Goal: Task Accomplishment & Management: Manage account settings

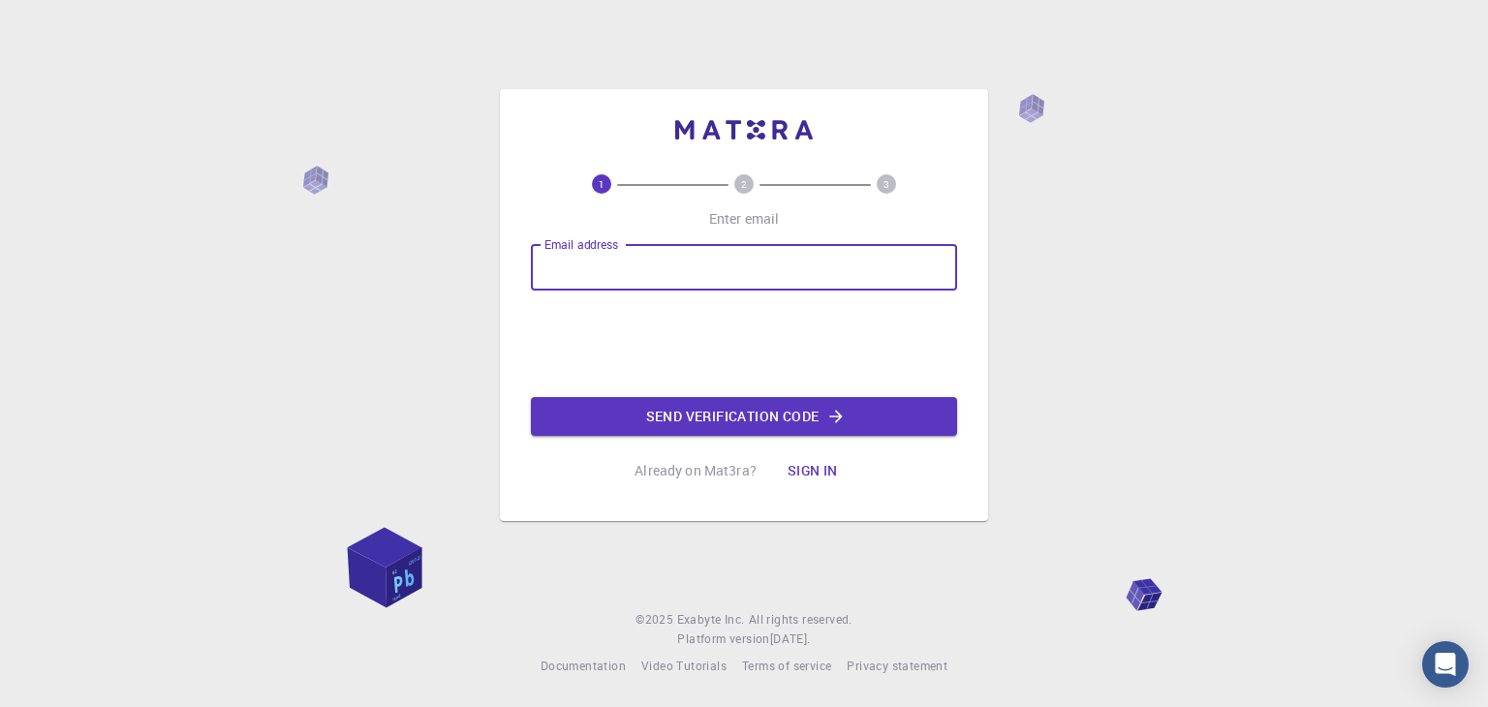
type input "[EMAIL_ADDRESS][DOMAIN_NAME]"
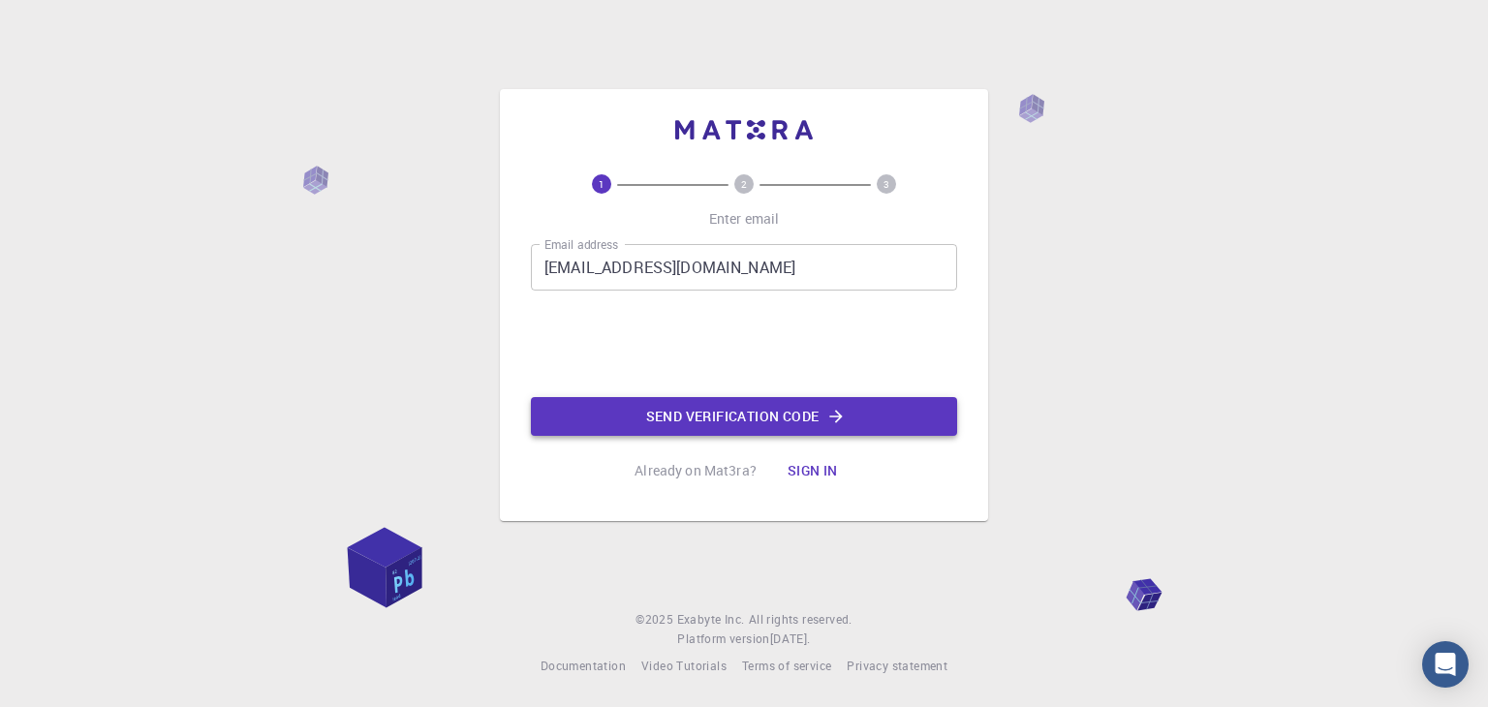
click at [723, 423] on button "Send verification code" at bounding box center [744, 416] width 426 height 39
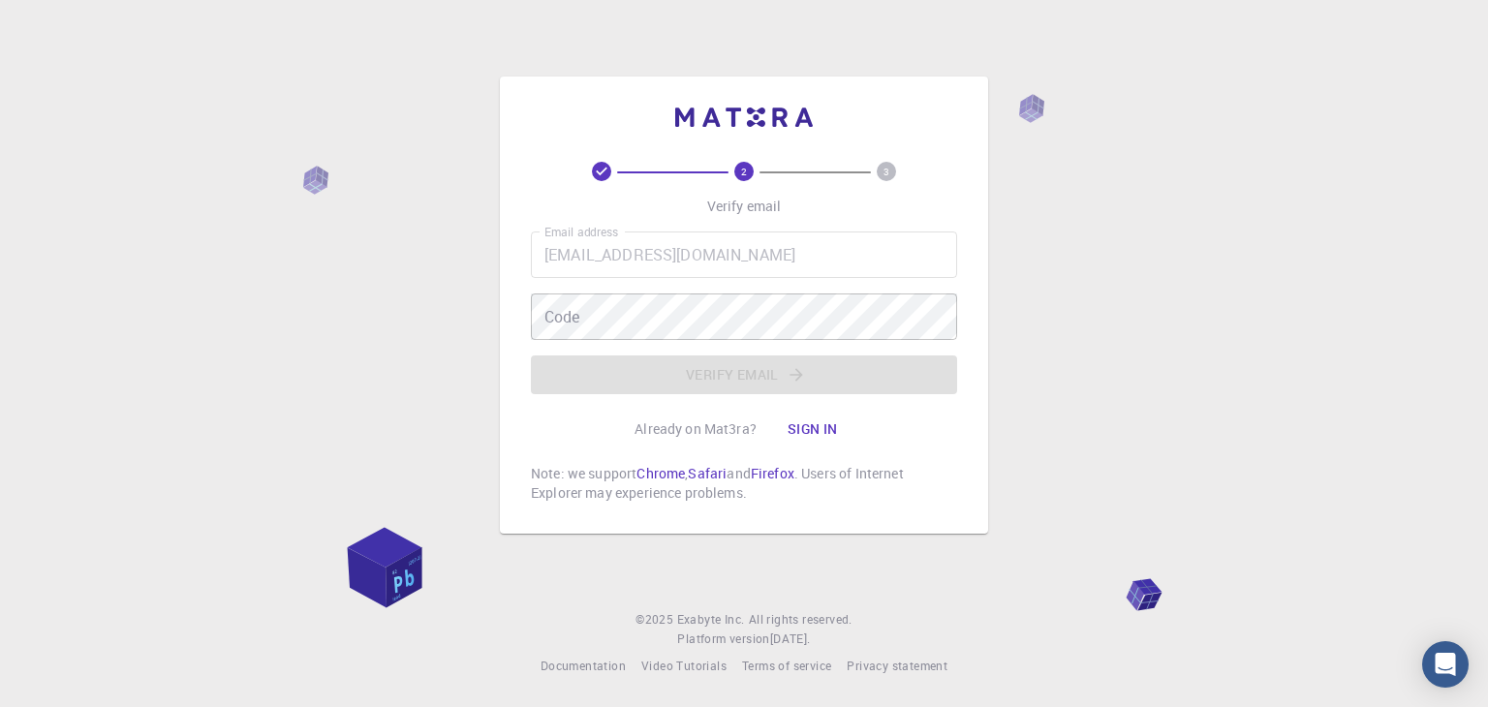
click at [1336, 346] on div "2 3 Verify email Email address [EMAIL_ADDRESS][DOMAIN_NAME] Email address Code …" at bounding box center [744, 353] width 1488 height 707
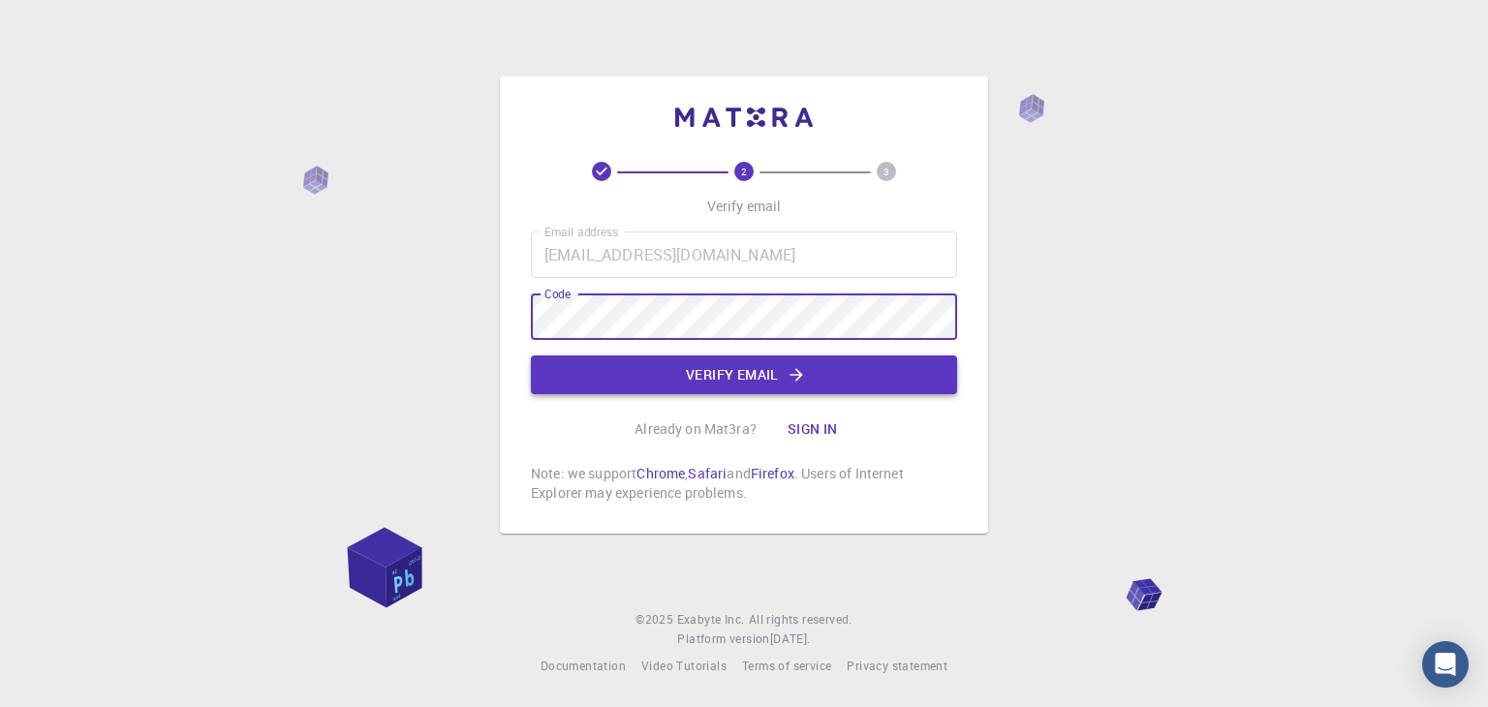
click at [728, 373] on button "Verify email" at bounding box center [744, 375] width 426 height 39
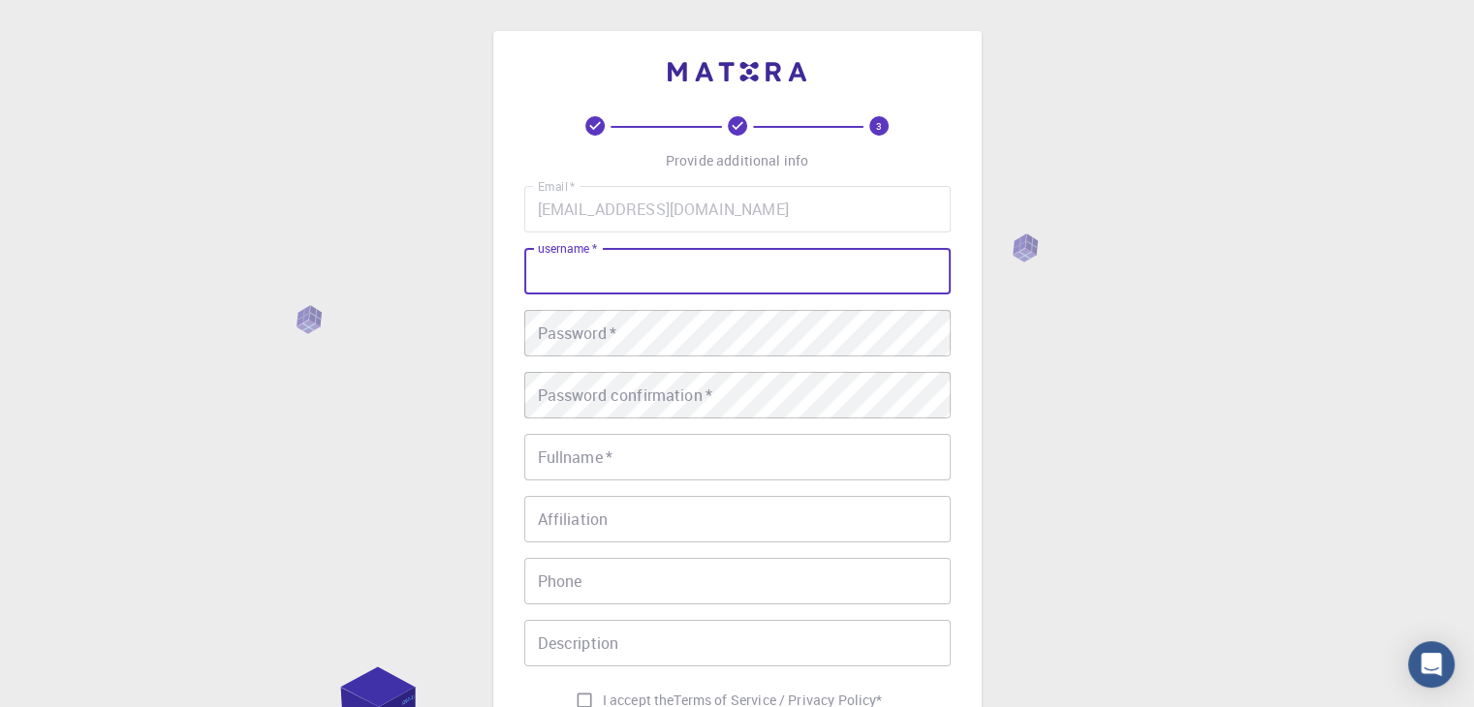
click at [657, 284] on input "username   *" at bounding box center [737, 271] width 426 height 47
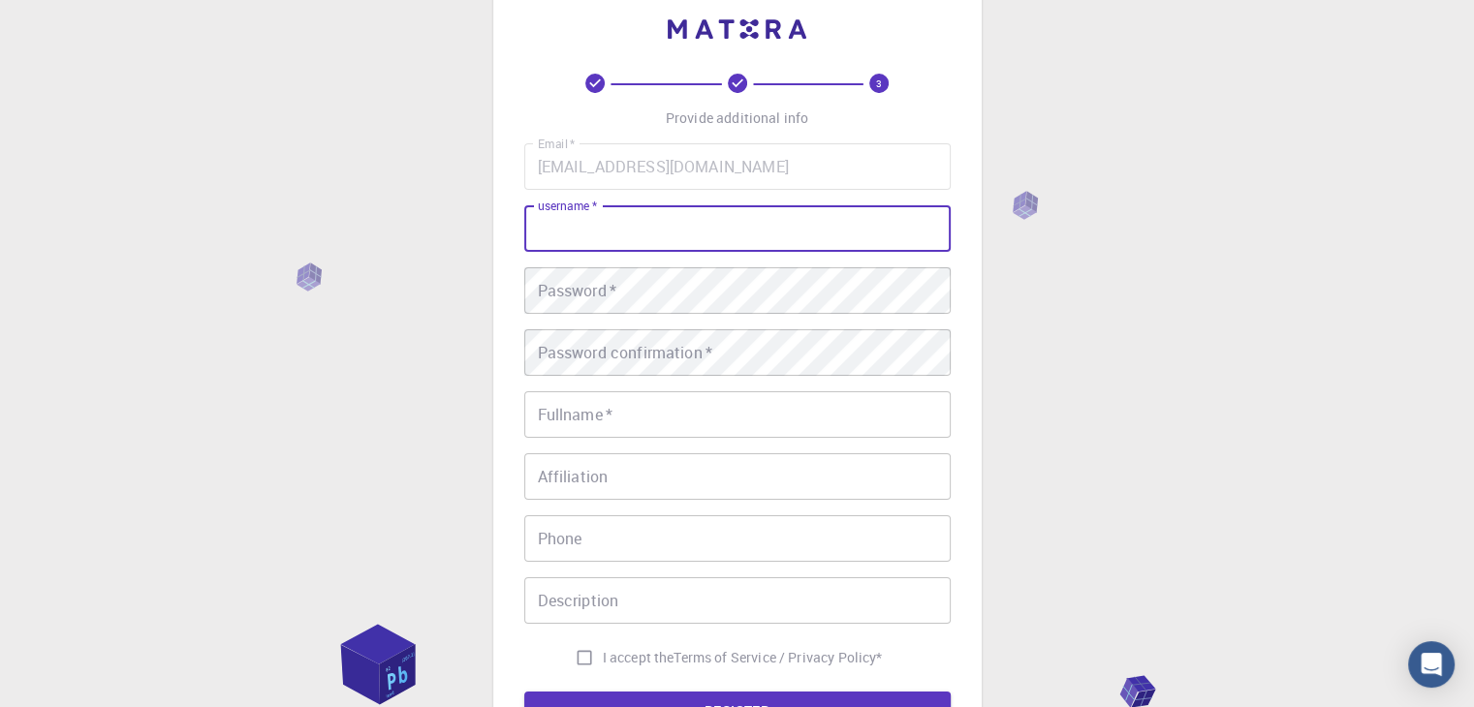
scroll to position [45, 0]
click at [613, 234] on input "fikkeh" at bounding box center [737, 226] width 426 height 47
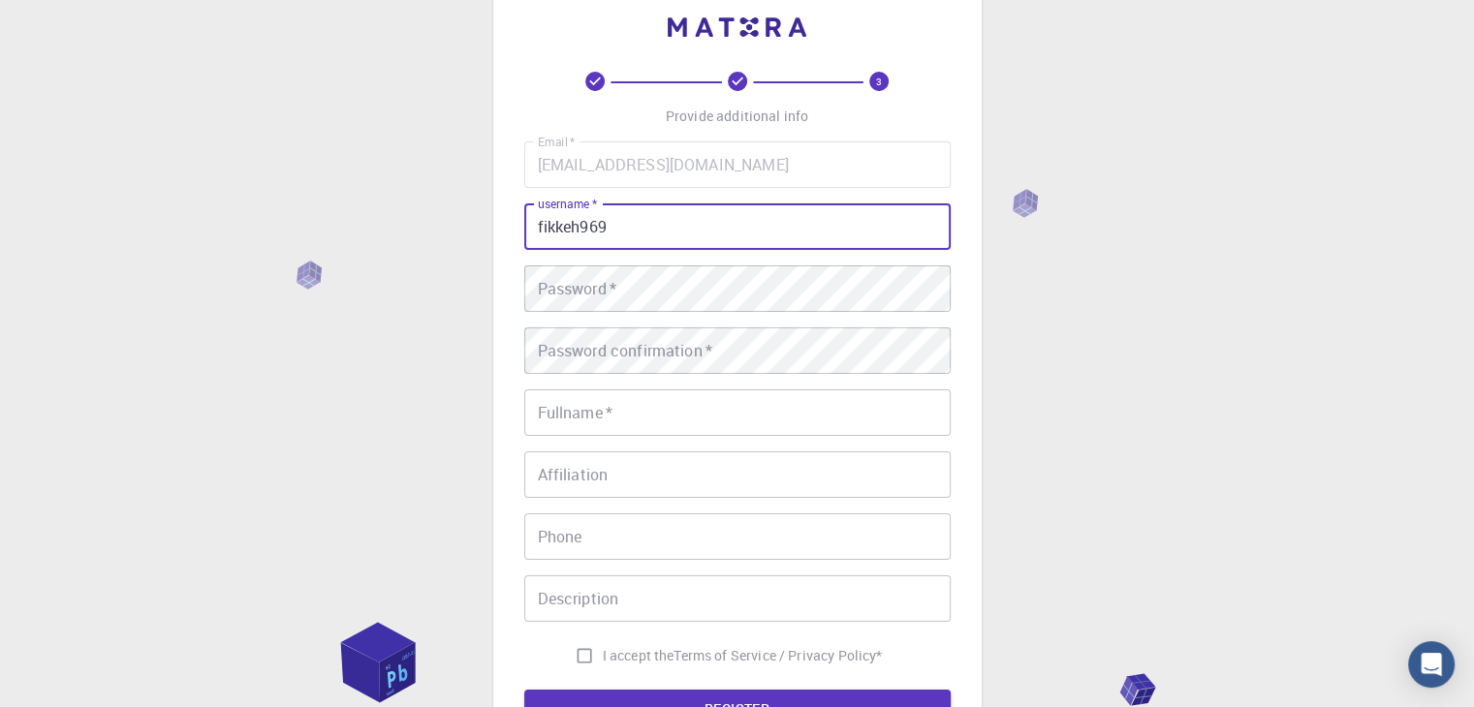
type input "fikkeh969"
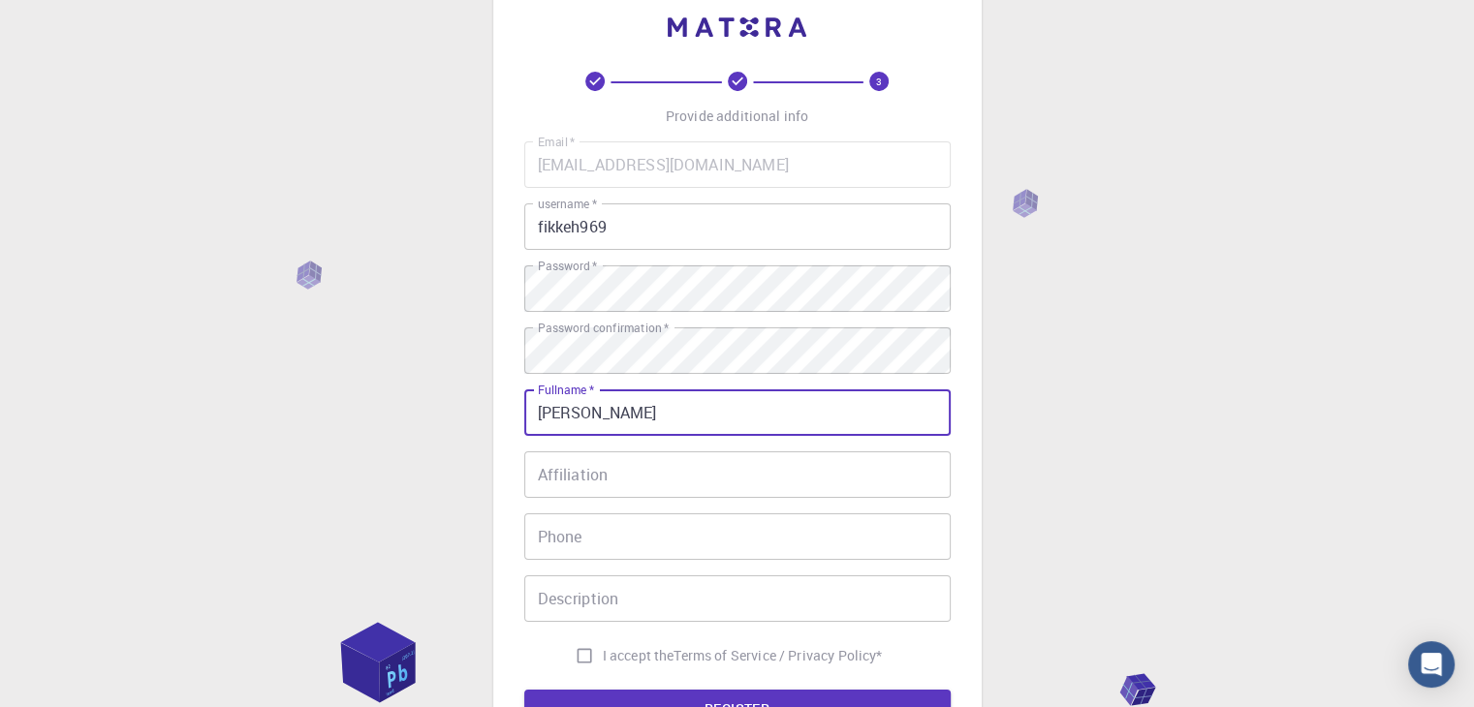
type input "[PERSON_NAME]"
click at [440, 412] on div "3 Provide additional info Email   * fikisko161@gmail.com Email   * username   *…" at bounding box center [737, 448] width 1474 height 986
click at [575, 656] on input "I accept the Terms of Service / Privacy Policy *" at bounding box center [584, 656] width 37 height 37
checkbox input "true"
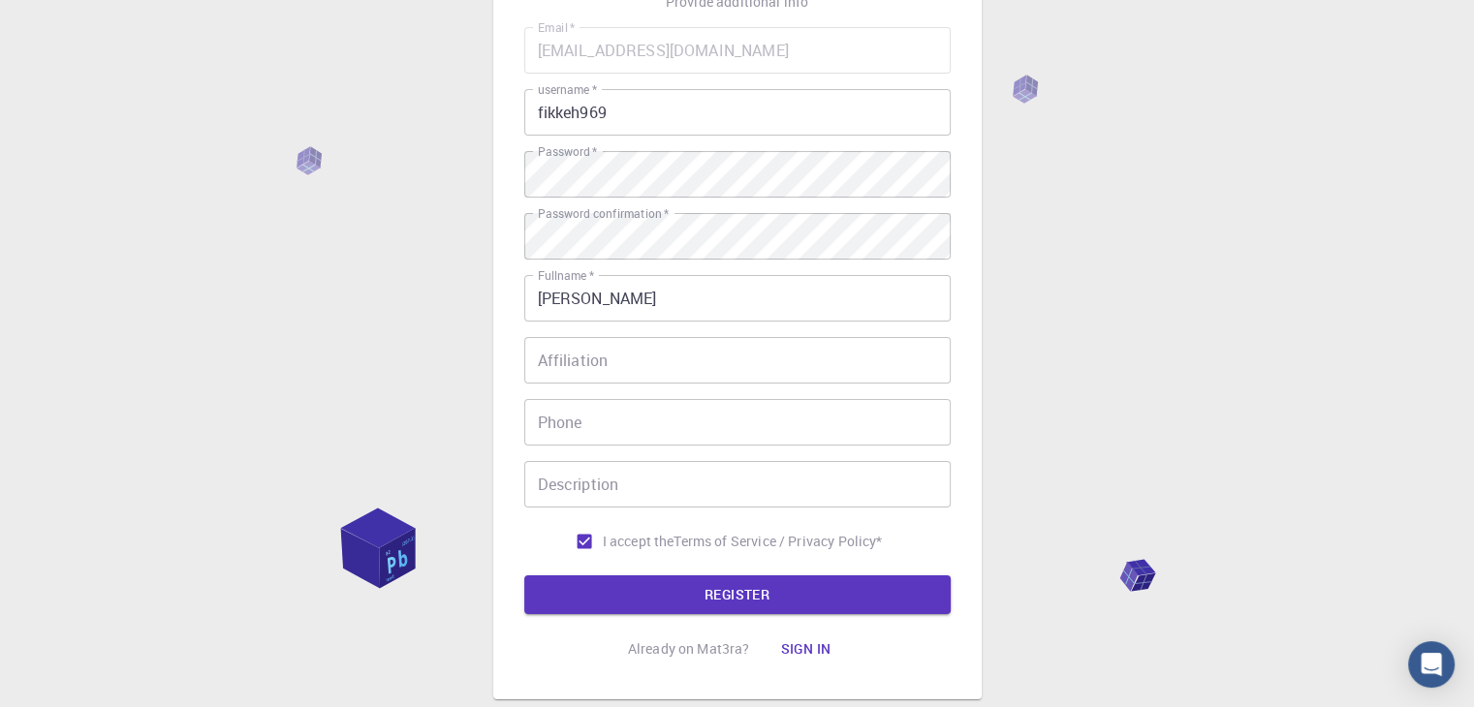
scroll to position [161, 0]
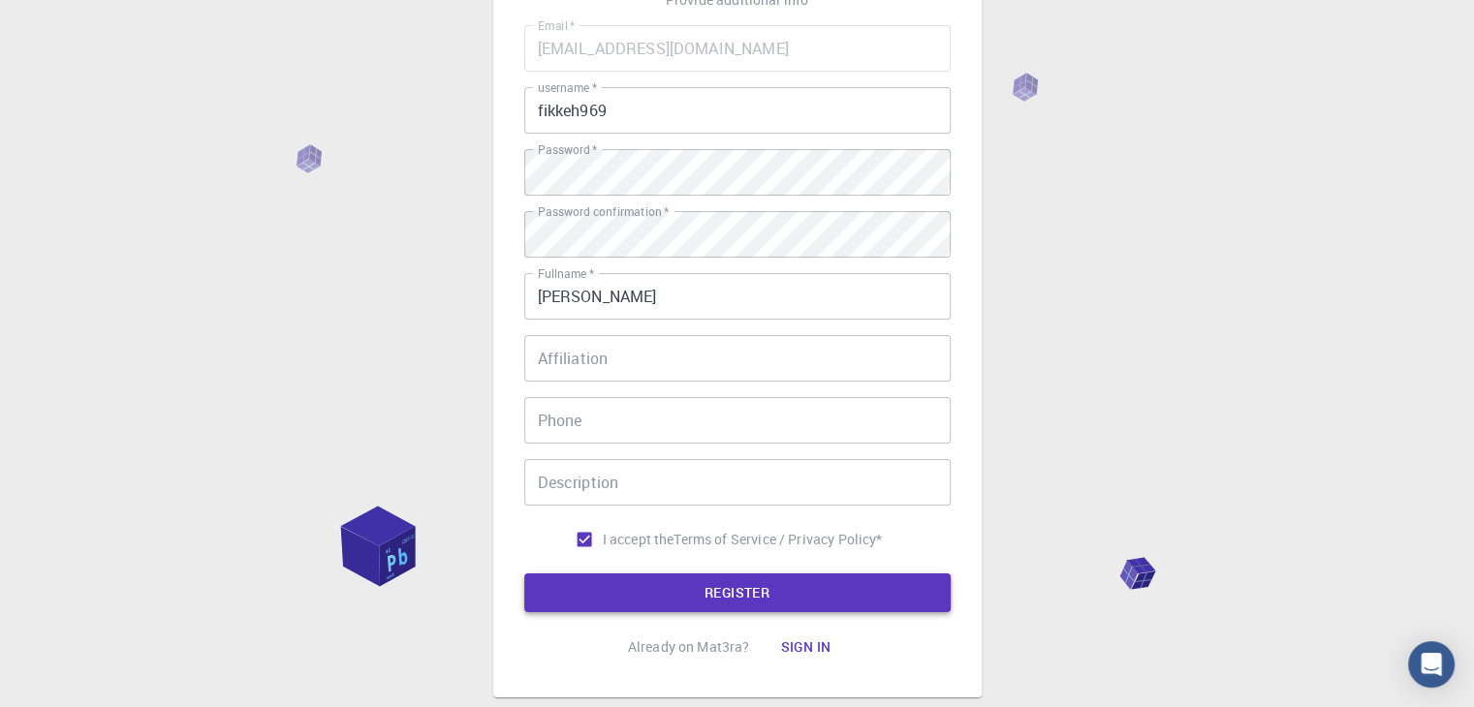
click at [628, 593] on button "REGISTER" at bounding box center [737, 593] width 426 height 39
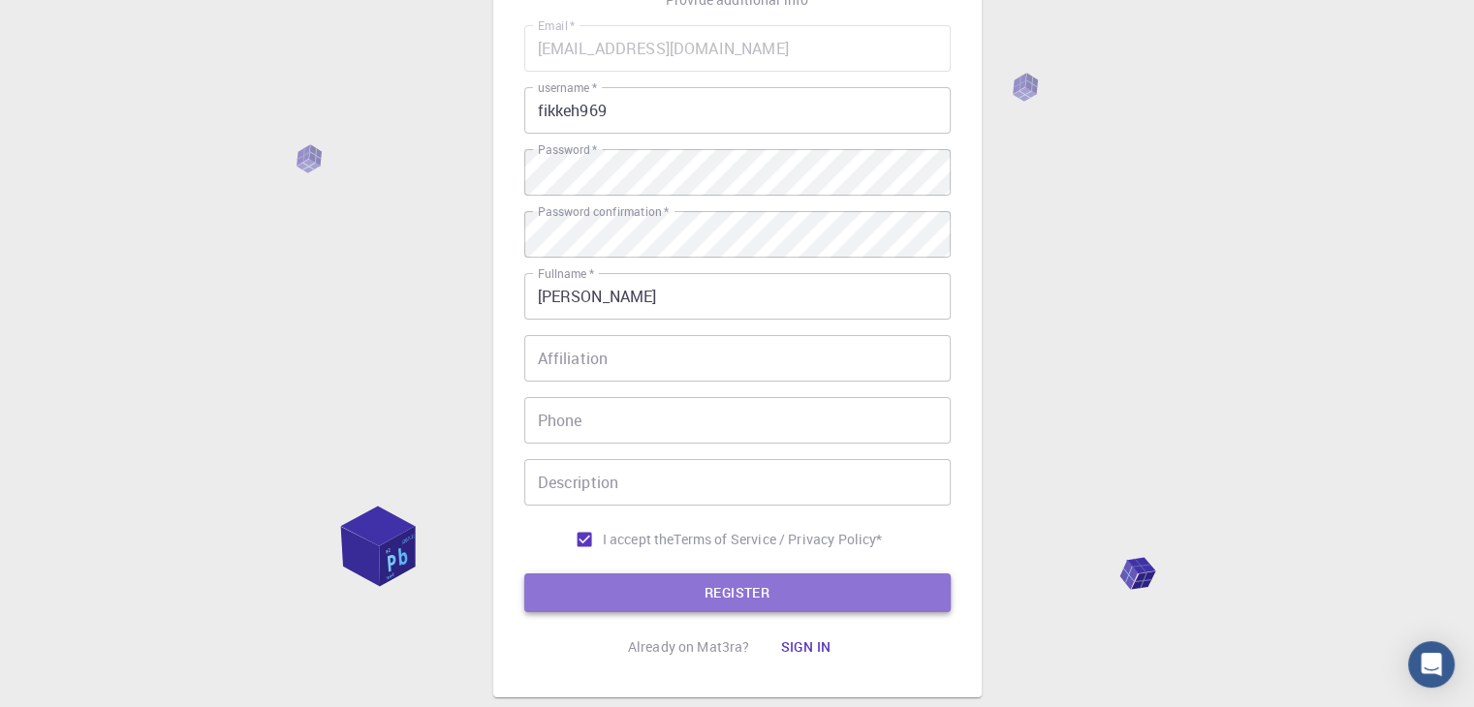
click at [750, 592] on button "REGISTER" at bounding box center [737, 593] width 426 height 39
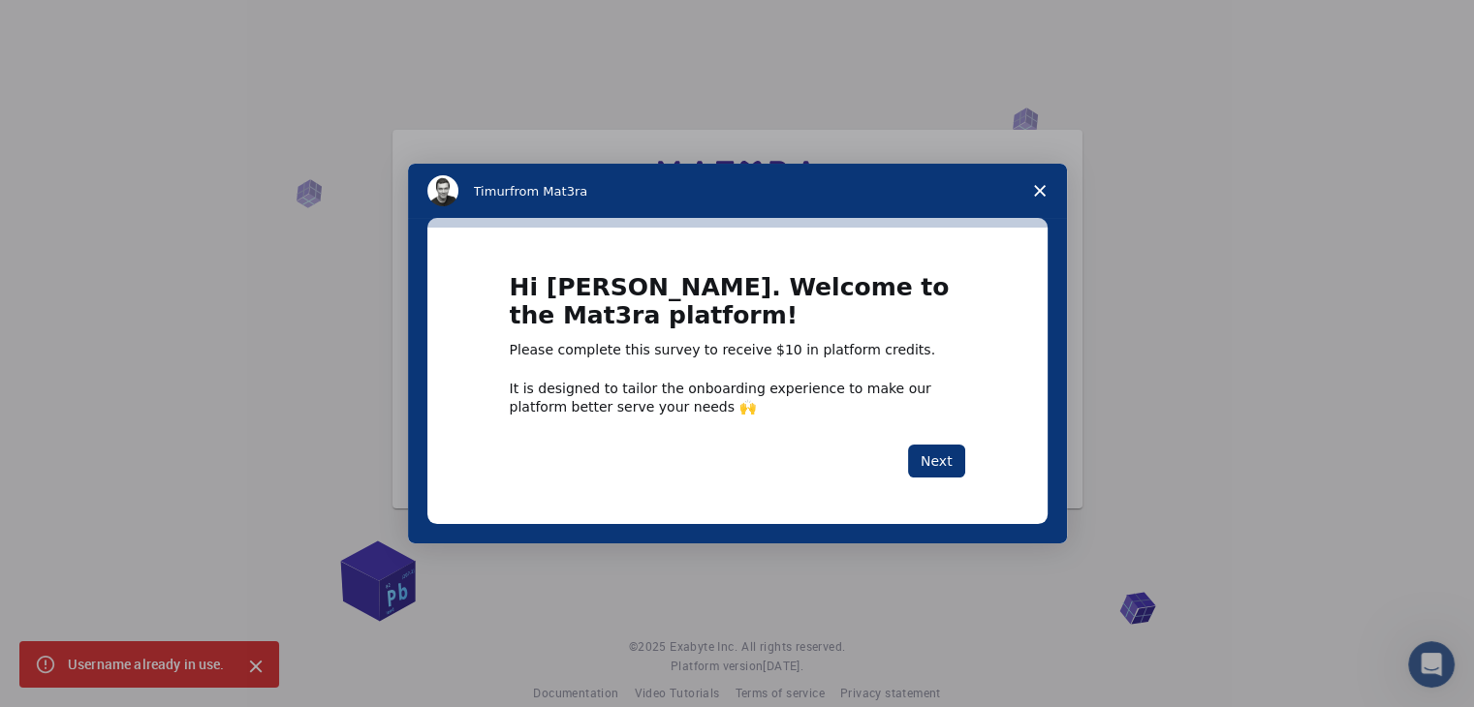
click at [1035, 190] on icon "Close survey" at bounding box center [1040, 191] width 12 height 12
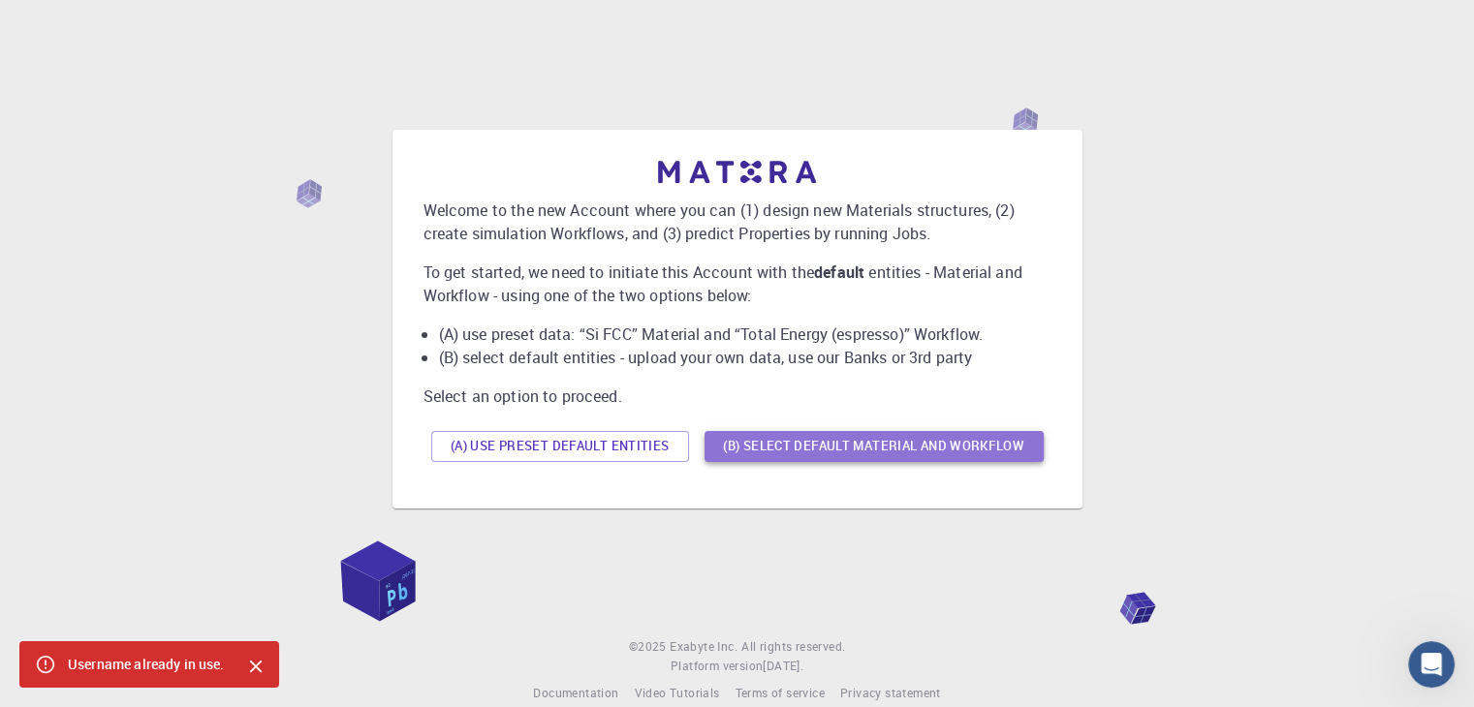
click at [749, 440] on button "(B) Select default material and workflow" at bounding box center [873, 446] width 339 height 31
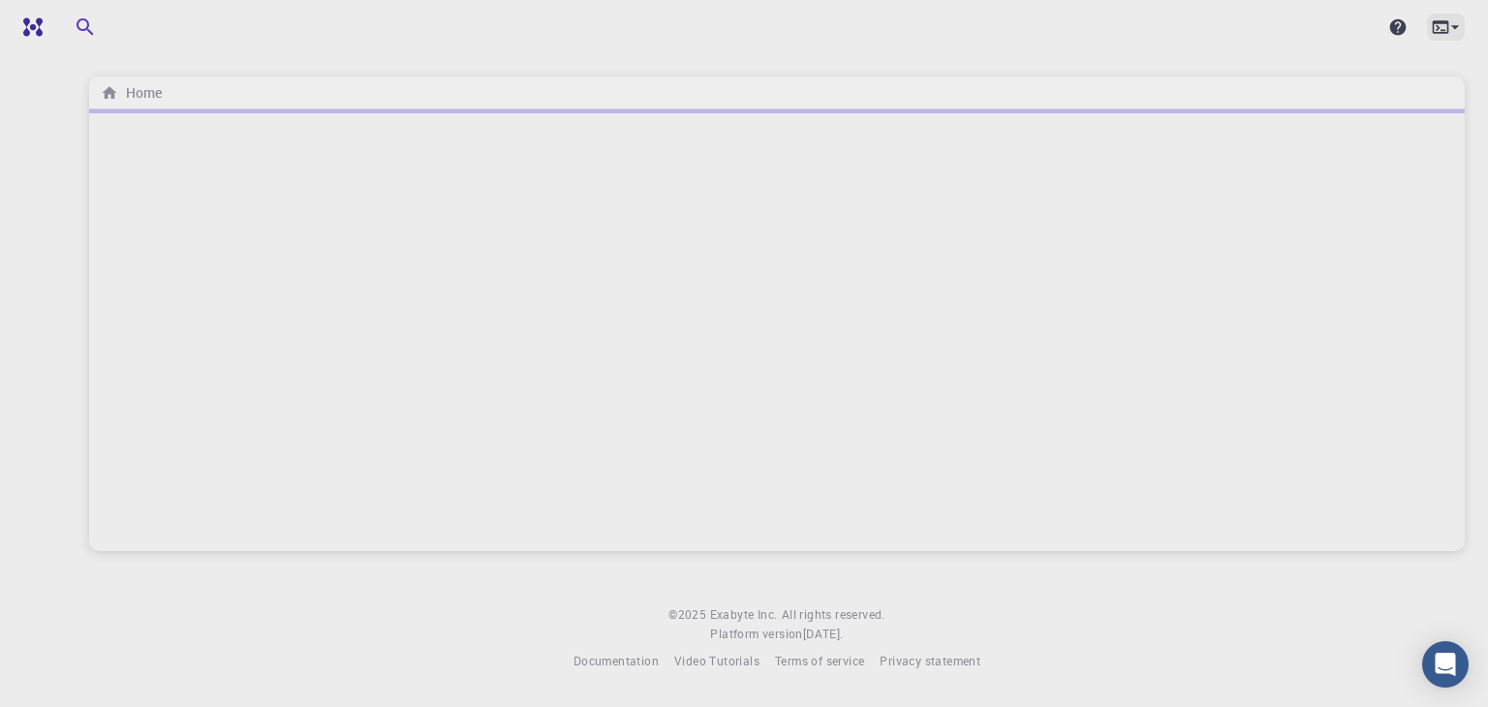
click at [1459, 30] on icon at bounding box center [1455, 26] width 19 height 19
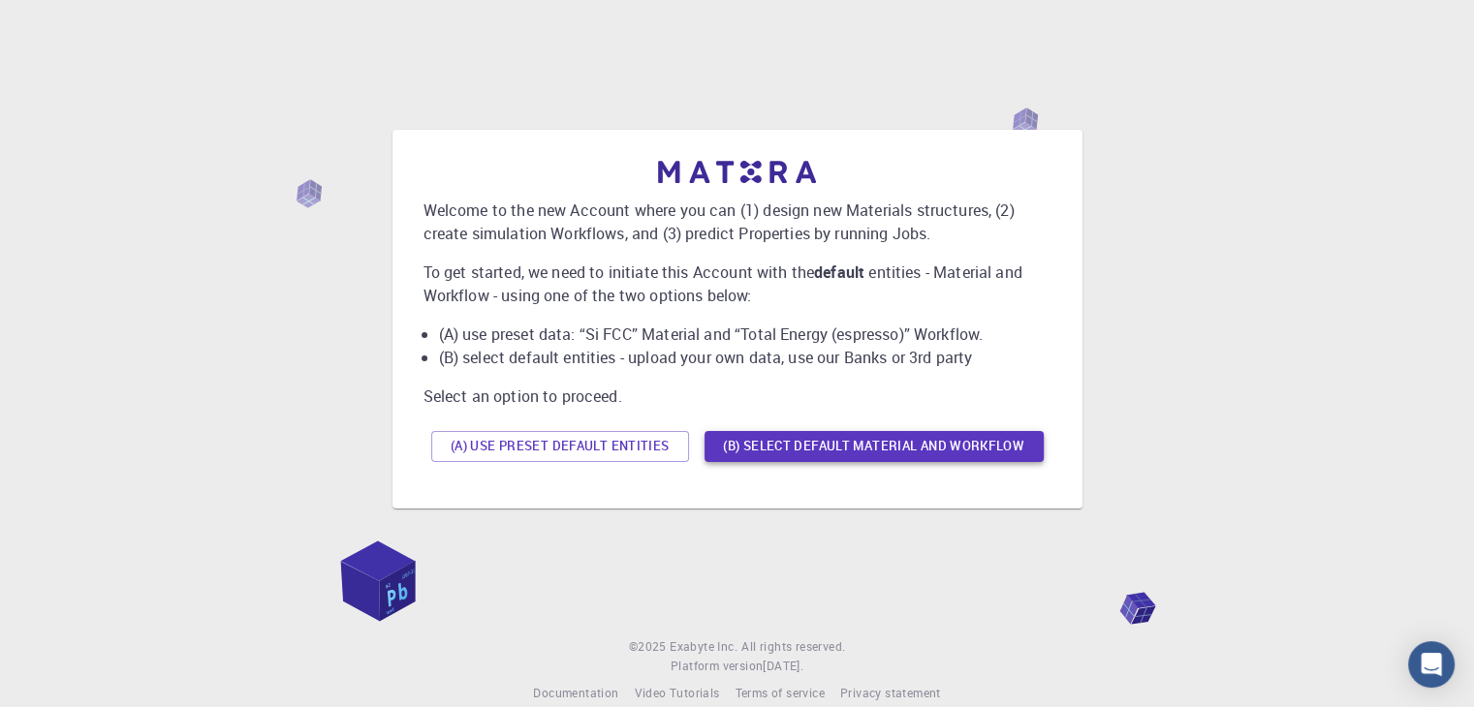
click at [868, 444] on button "(B) Select default material and workflow" at bounding box center [873, 446] width 339 height 31
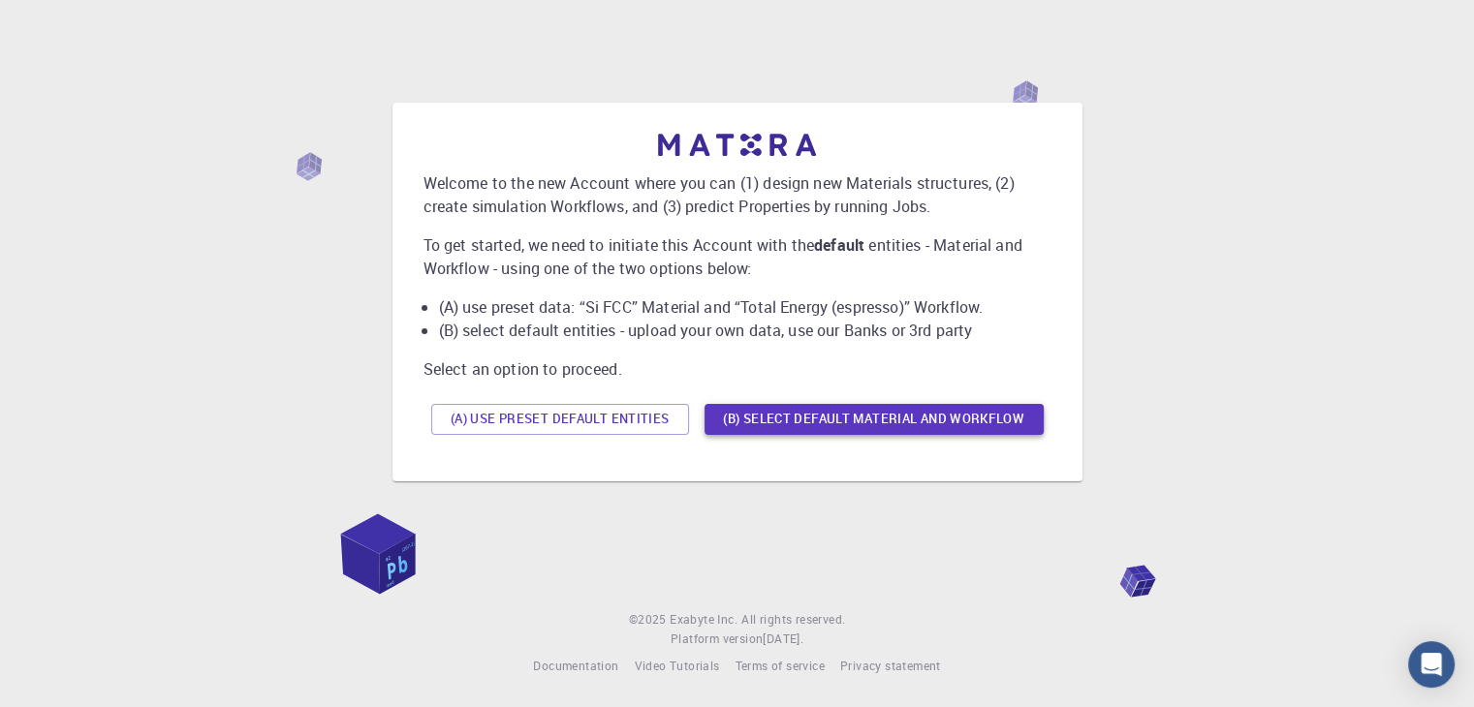
click at [889, 418] on button "(B) Select default material and workflow" at bounding box center [873, 419] width 339 height 31
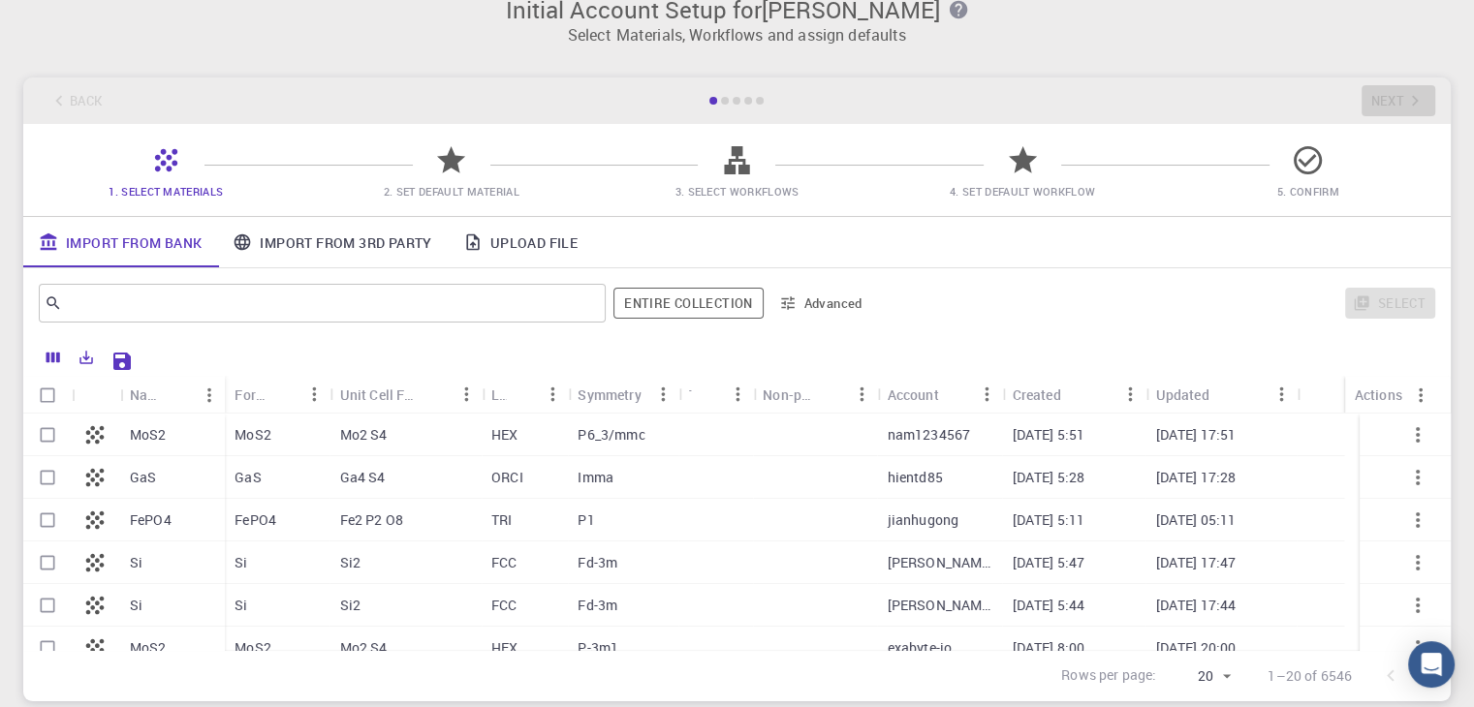
click at [97, 96] on div "Back Next" at bounding box center [736, 101] width 1427 height 47
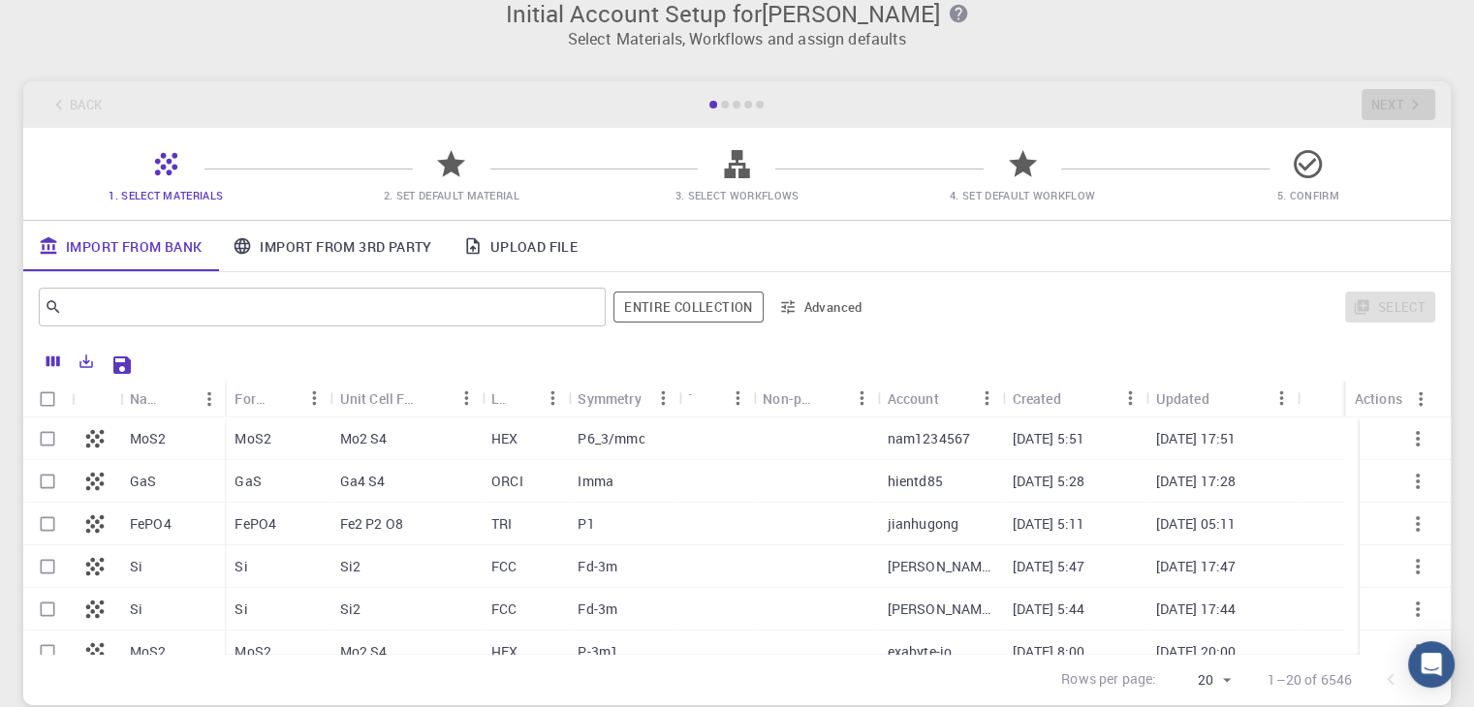
scroll to position [0, 0]
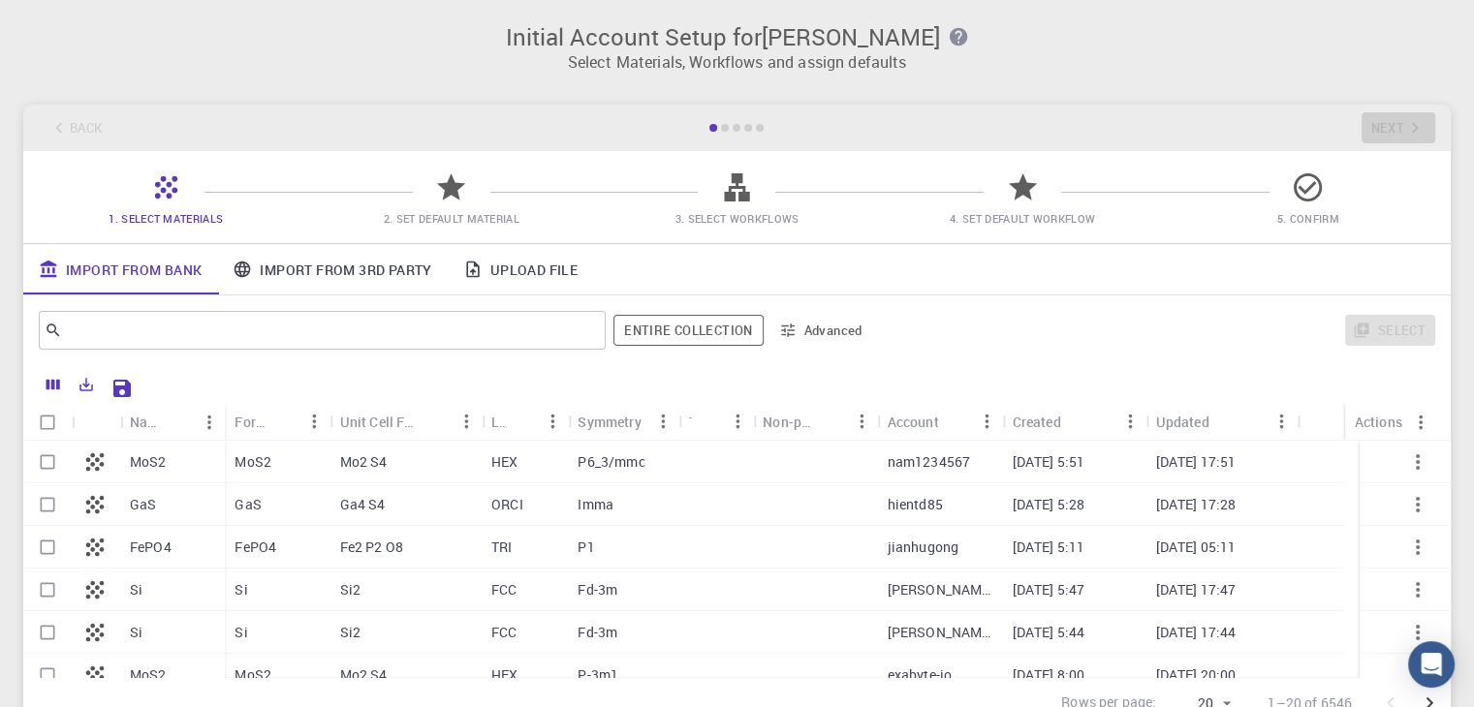
click at [475, 474] on div "Mo2 S4" at bounding box center [405, 462] width 151 height 43
checkbox input "true"
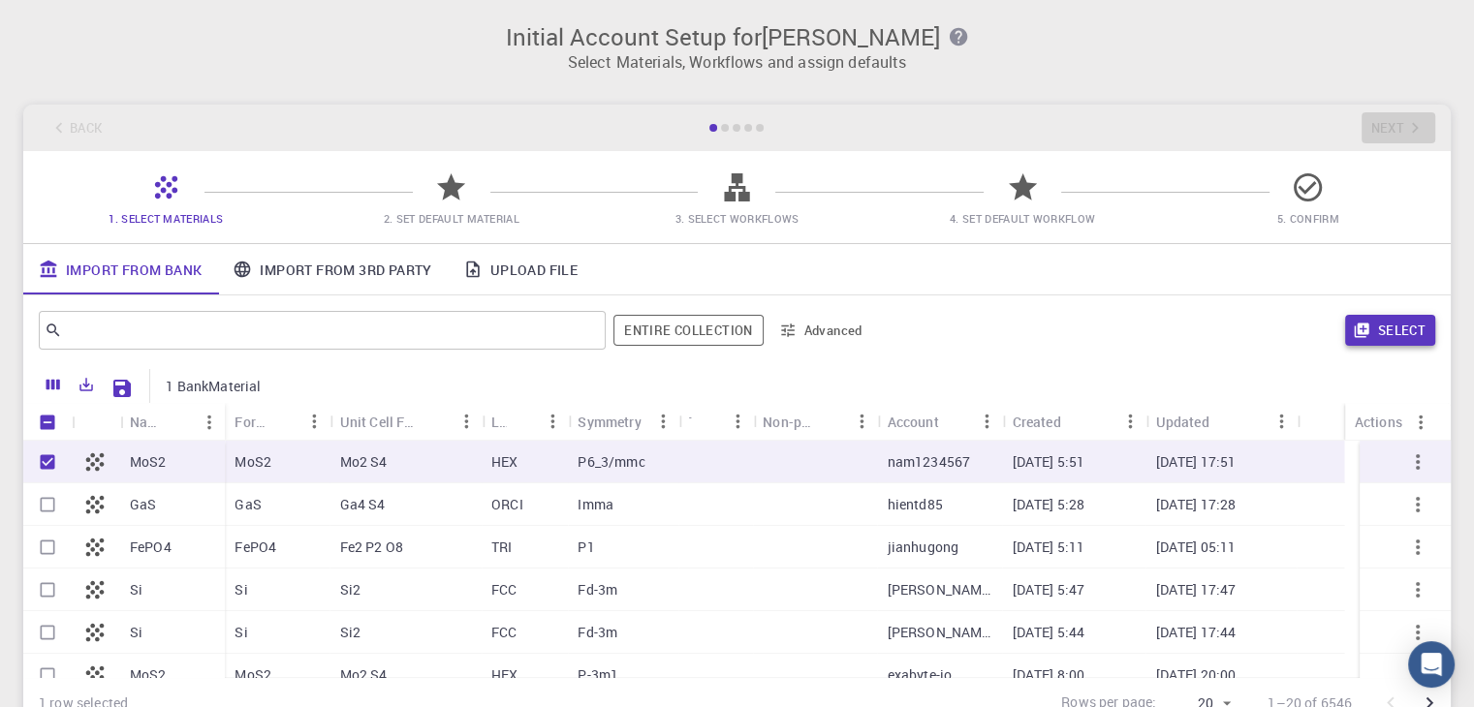
click at [1395, 330] on button "Select" at bounding box center [1390, 330] width 90 height 31
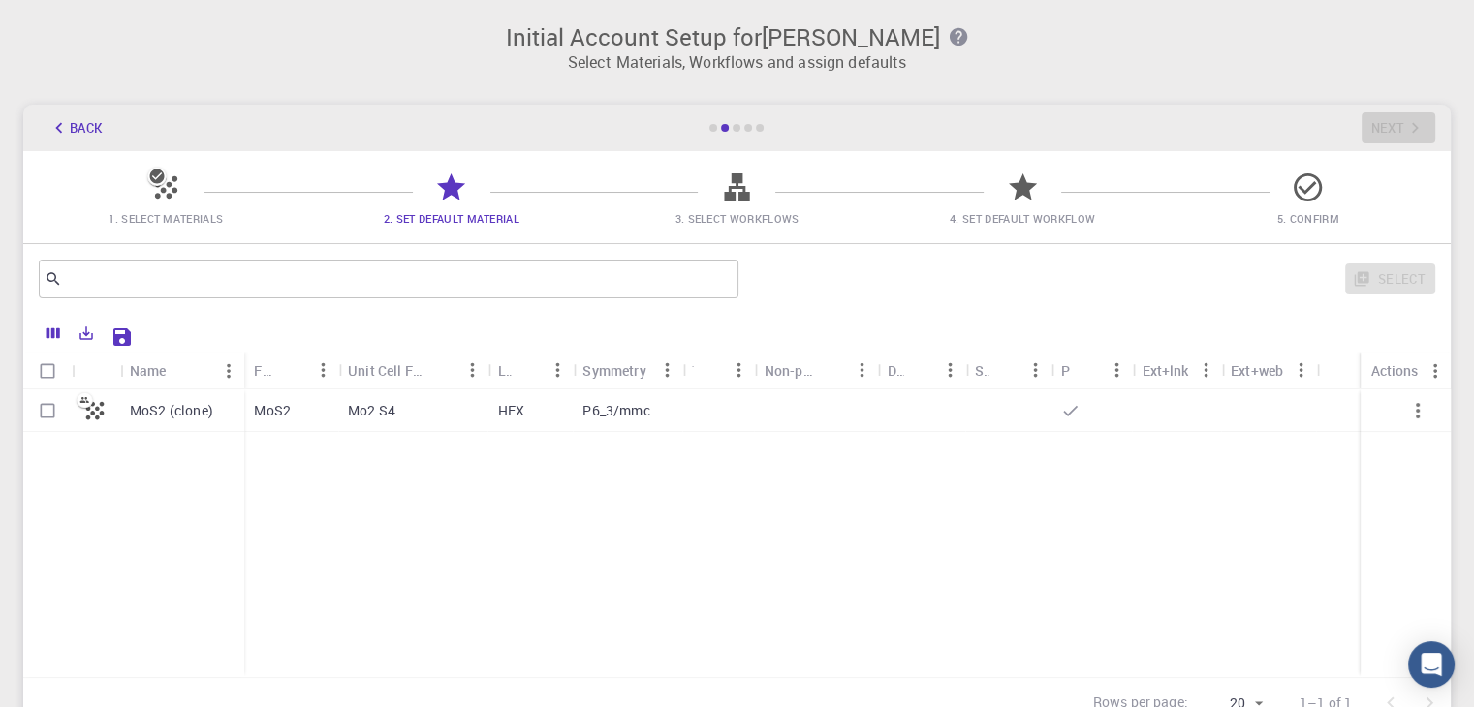
click at [391, 420] on div "Mo2 S4" at bounding box center [413, 410] width 150 height 43
checkbox input "true"
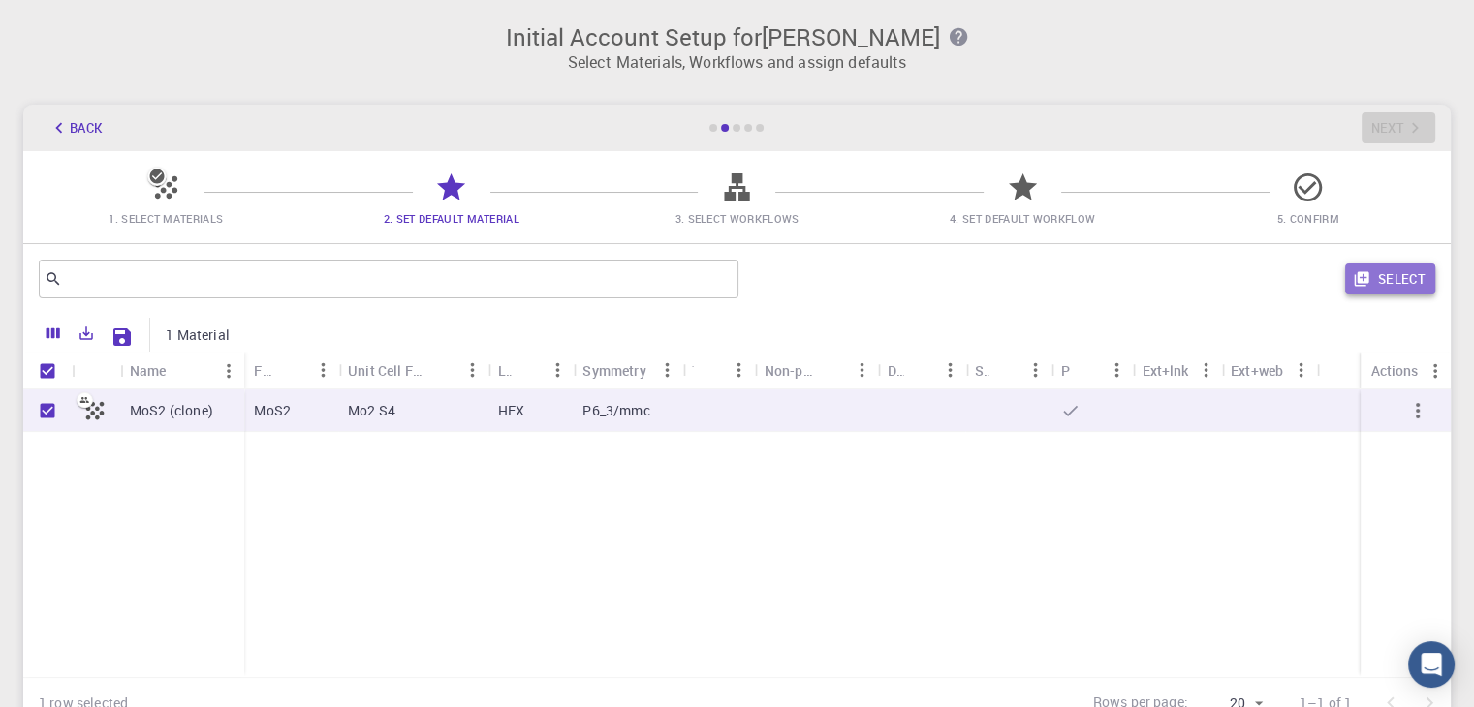
click at [1375, 282] on button "Select" at bounding box center [1390, 279] width 90 height 31
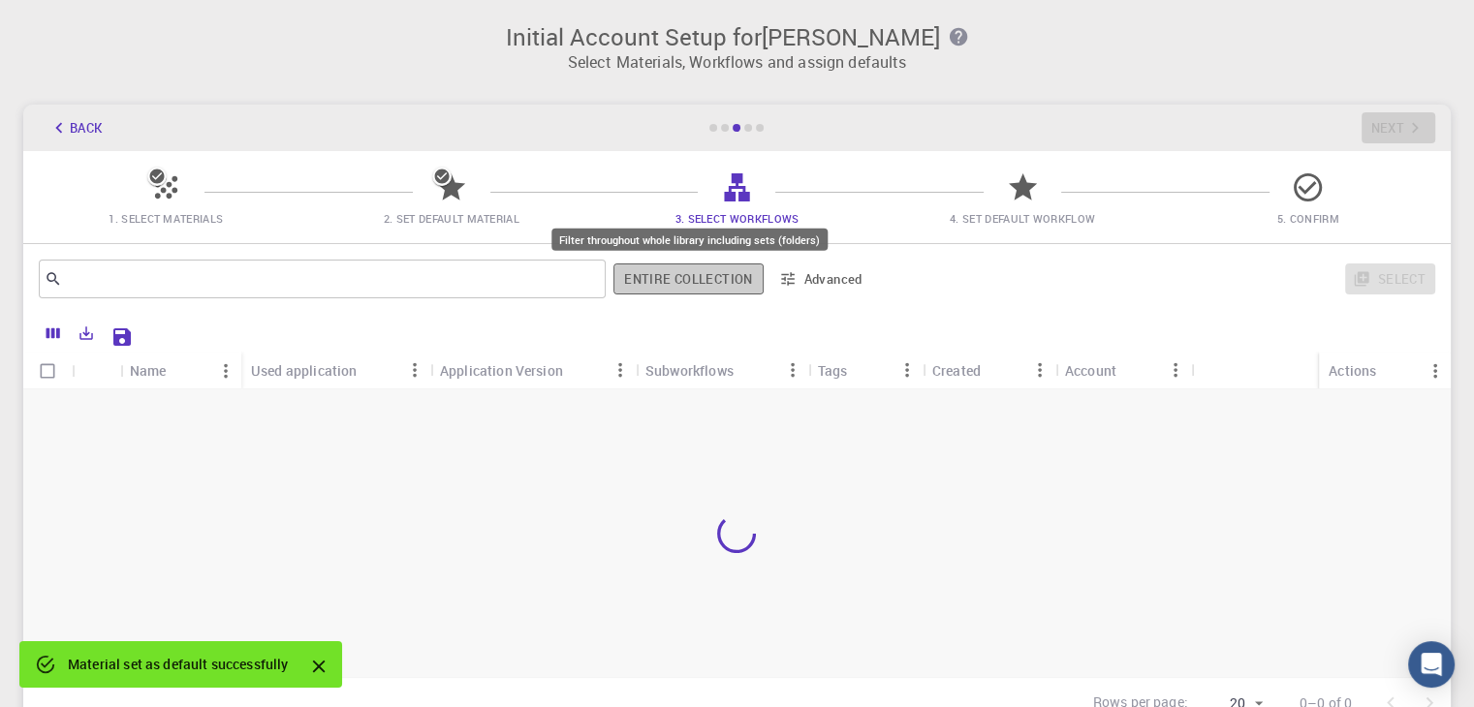
click at [694, 284] on button "Entire collection" at bounding box center [687, 279] width 149 height 31
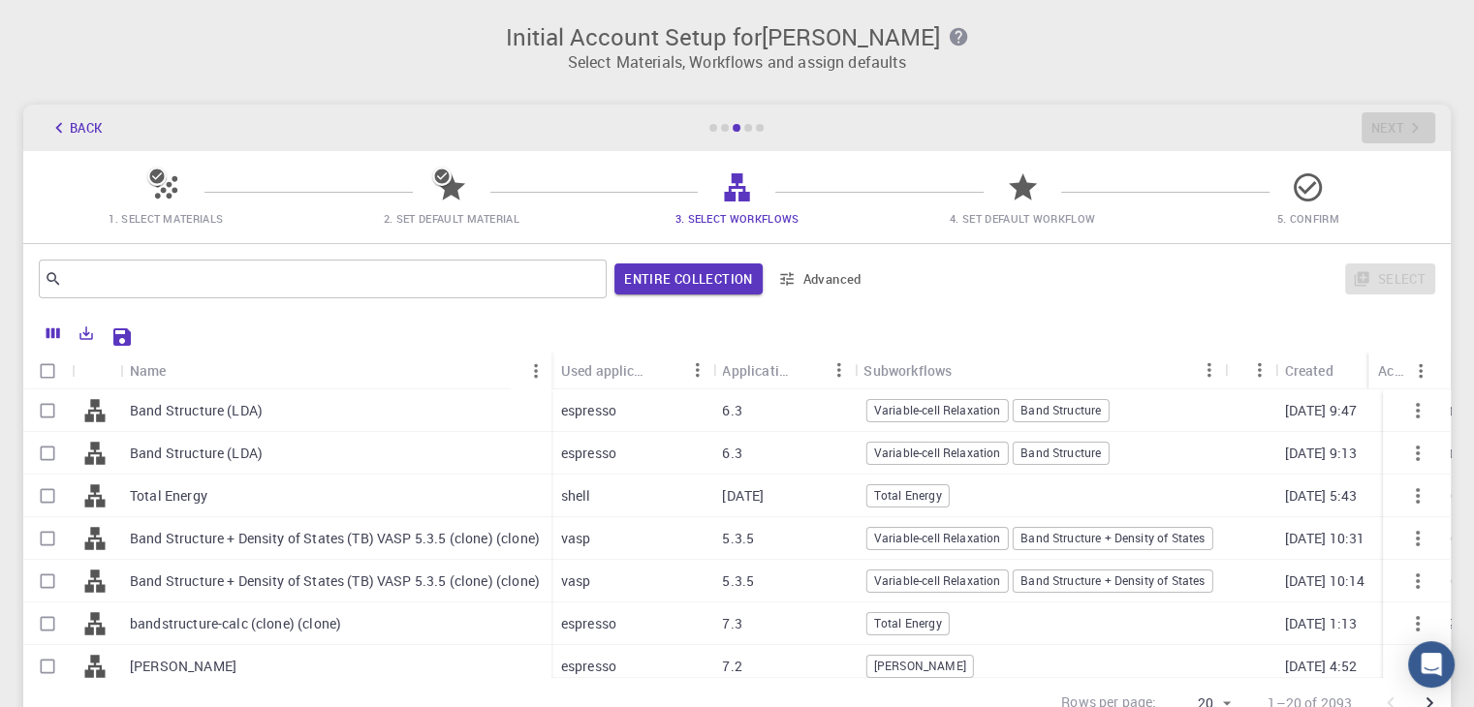
click at [762, 415] on div "6.3" at bounding box center [782, 410] width 141 height 43
checkbox input "true"
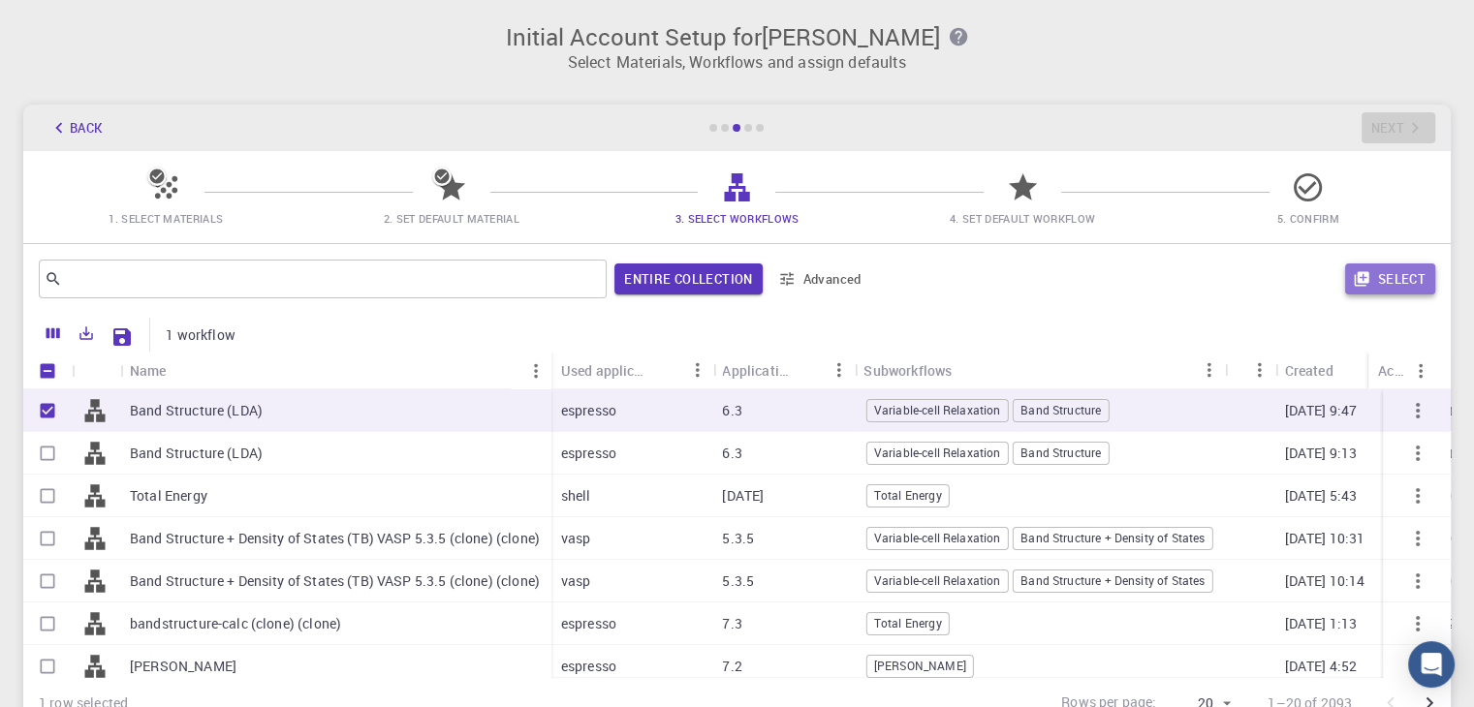
click at [1368, 273] on icon "button" at bounding box center [1360, 279] width 15 height 15
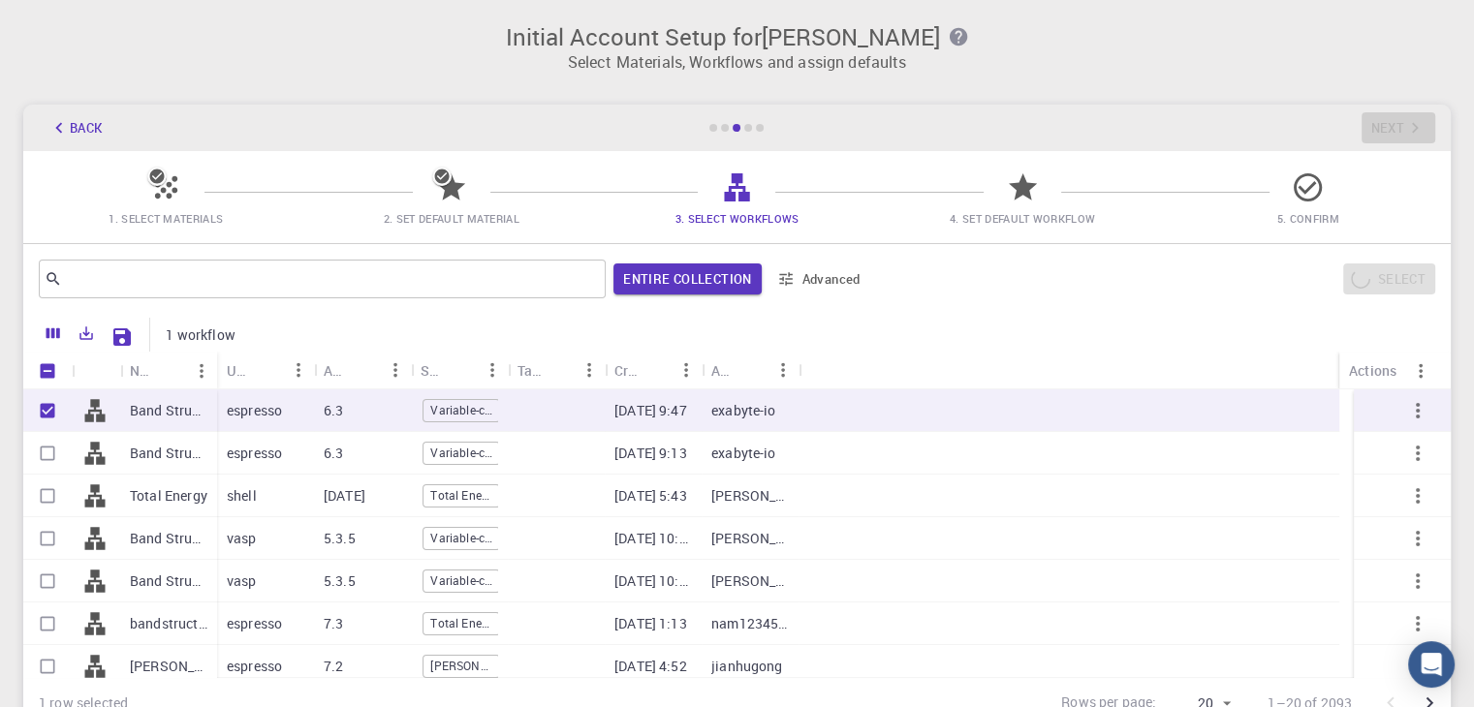
click at [647, 544] on p "[DATE] 10:31" at bounding box center [653, 538] width 78 height 19
checkbox input "true"
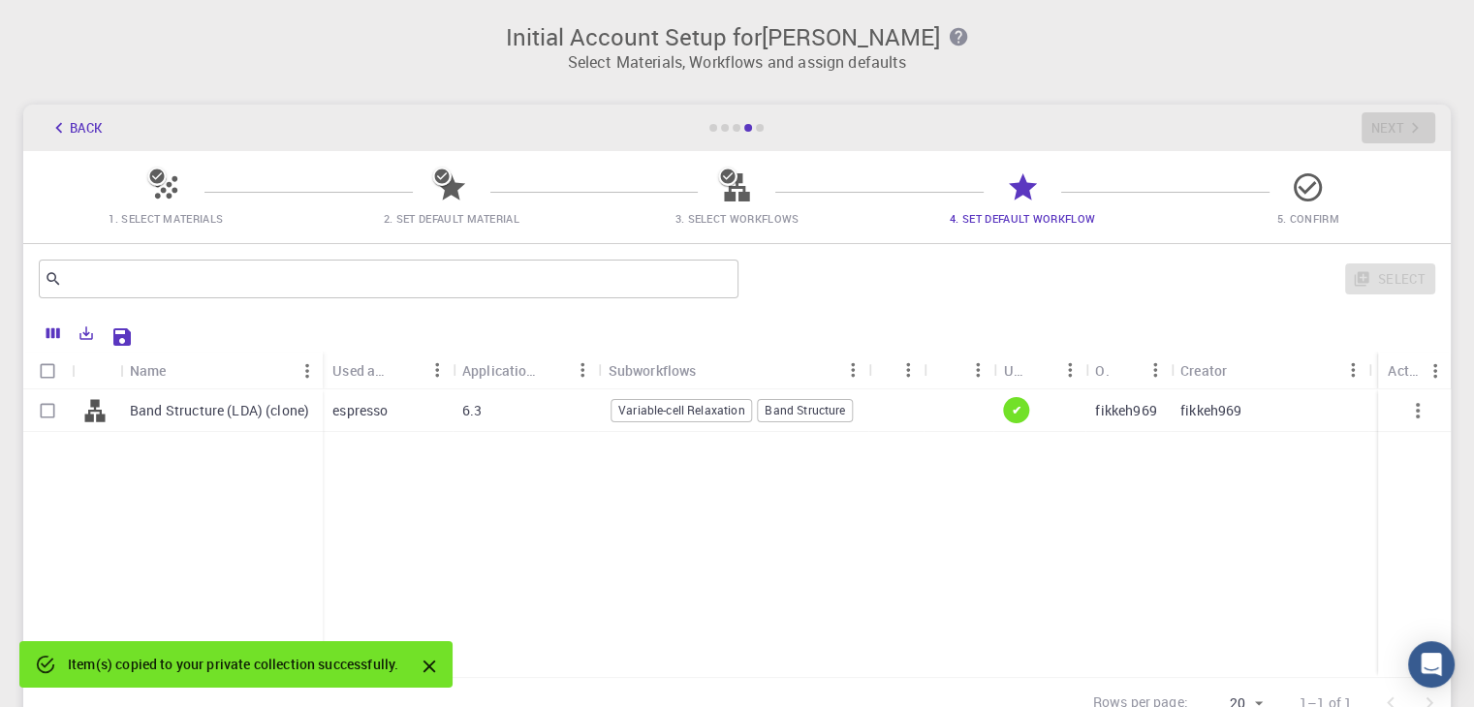
click at [950, 416] on div at bounding box center [958, 410] width 71 height 43
checkbox input "true"
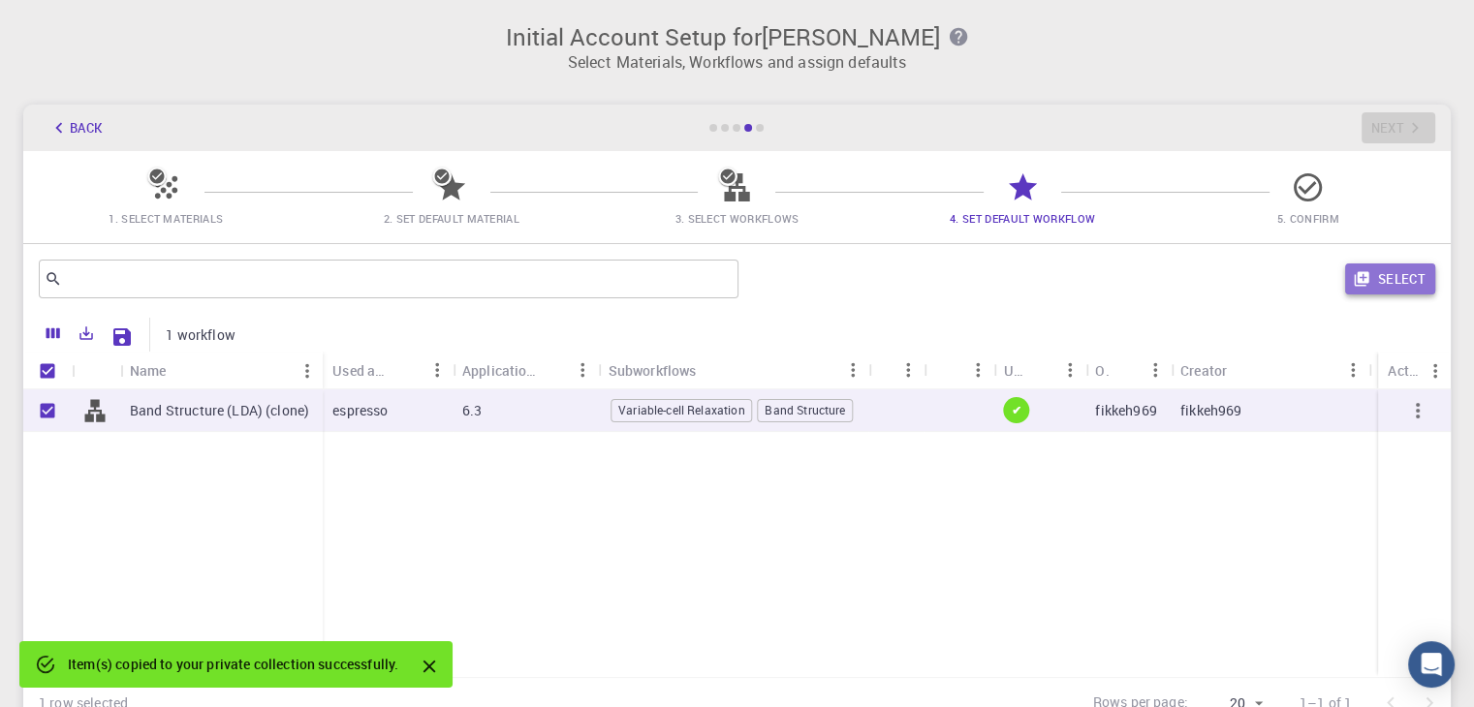
click at [1363, 286] on icon "button" at bounding box center [1360, 279] width 15 height 15
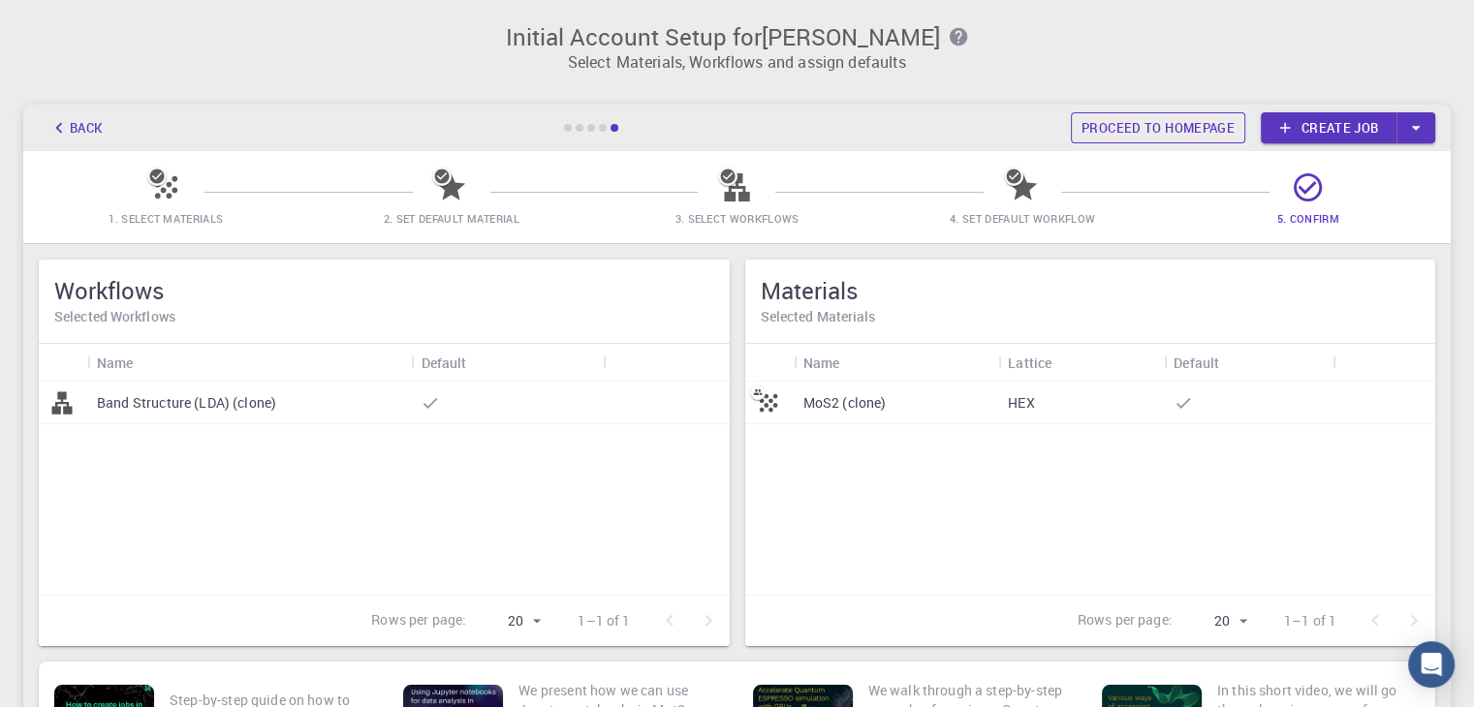
click at [1194, 125] on link "Proceed to homepage" at bounding box center [1158, 127] width 174 height 31
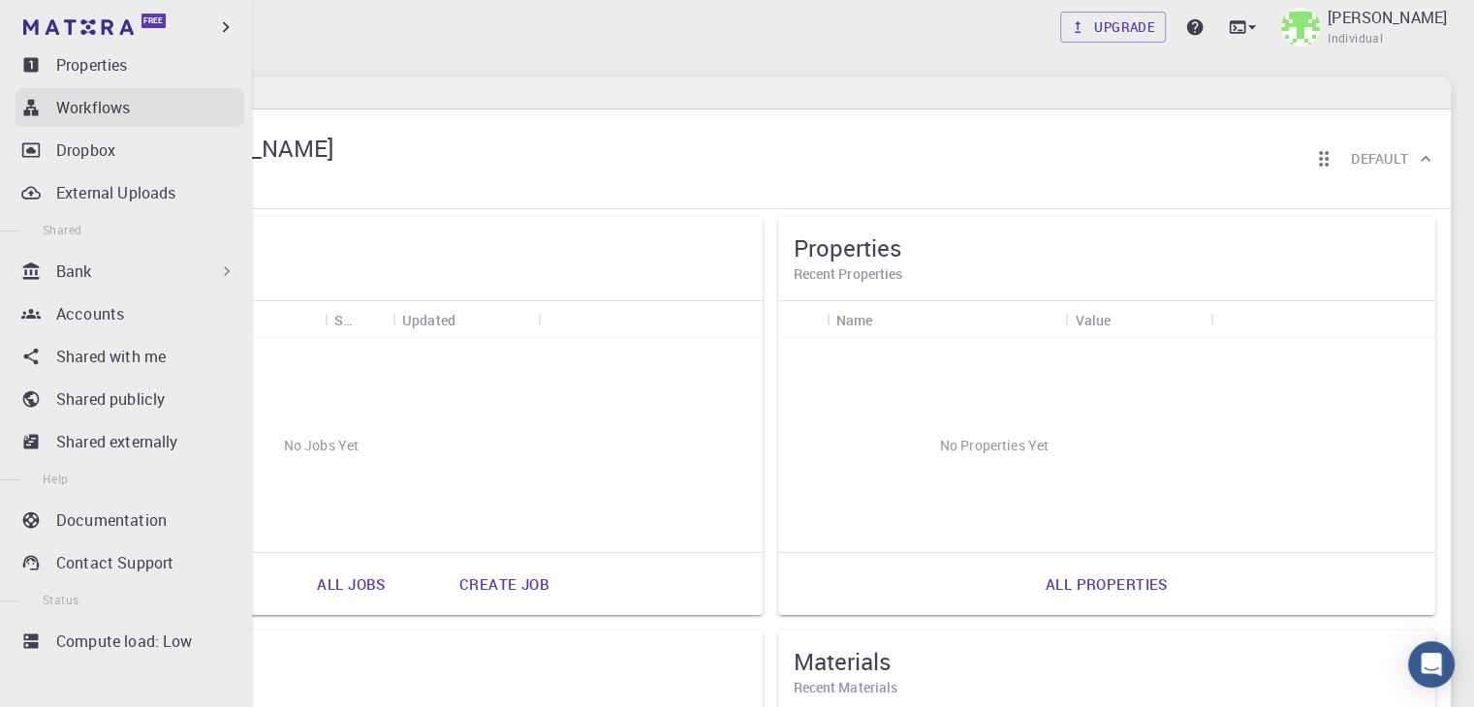
scroll to position [258, 0]
click at [114, 305] on p "Accounts" at bounding box center [90, 313] width 68 height 23
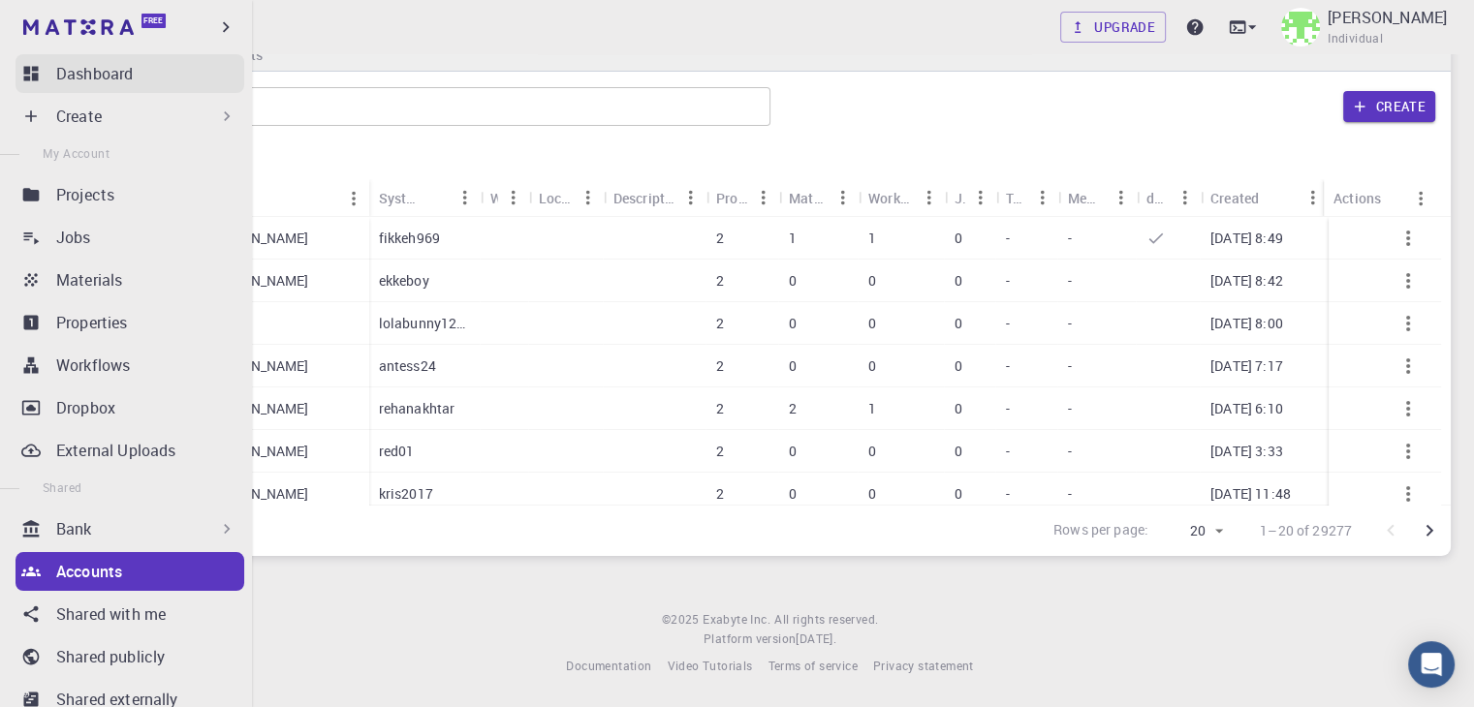
click at [116, 72] on p "Dashboard" at bounding box center [94, 73] width 77 height 23
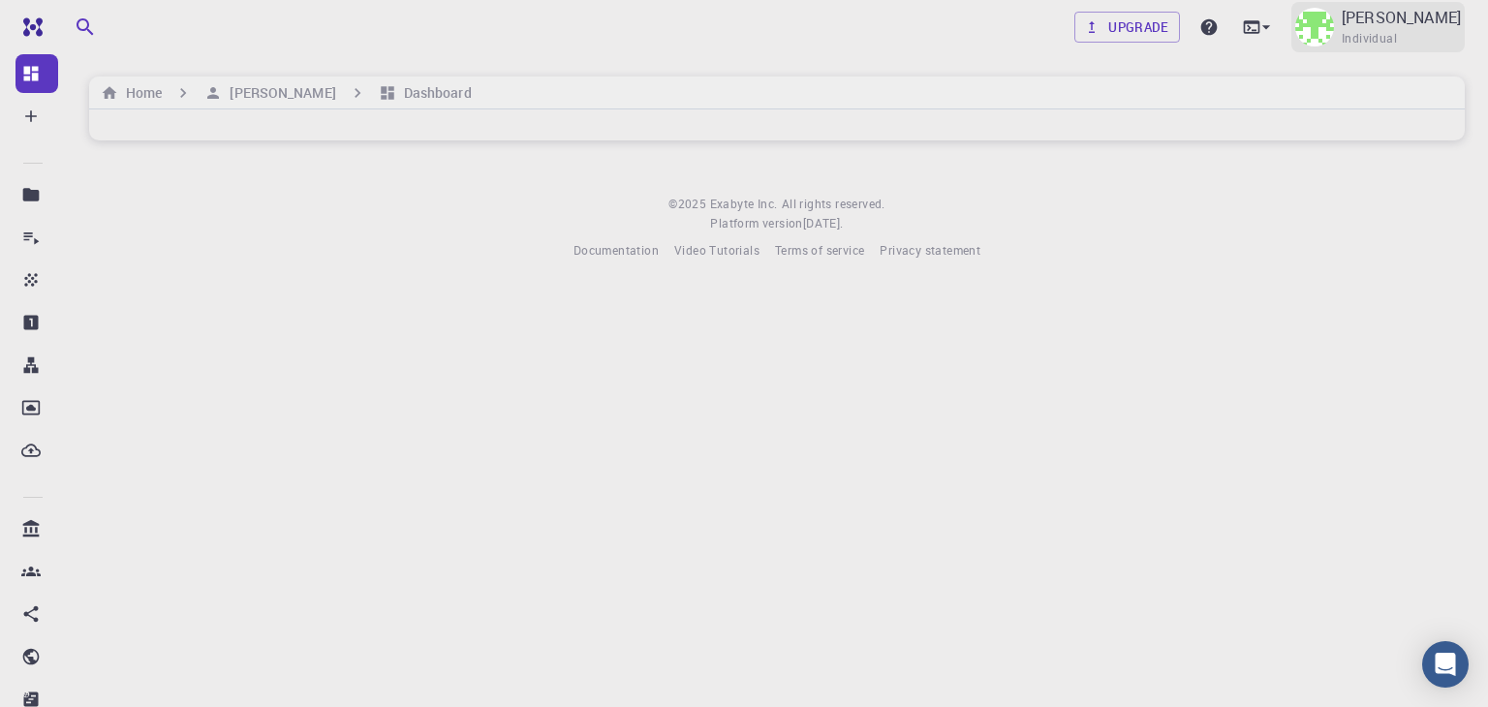
click at [1365, 31] on span "Individual" at bounding box center [1369, 38] width 55 height 19
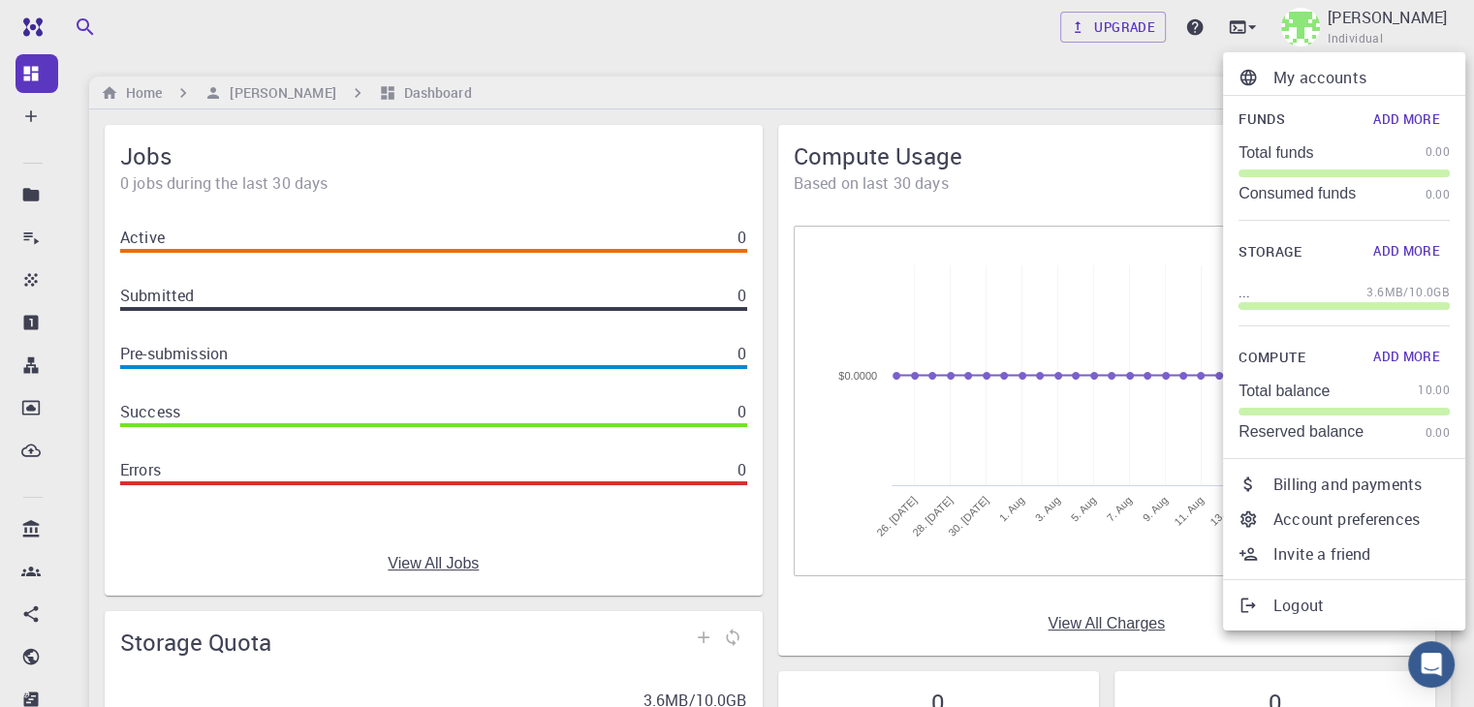
click at [1323, 523] on p "Account preferences" at bounding box center [1361, 519] width 176 height 23
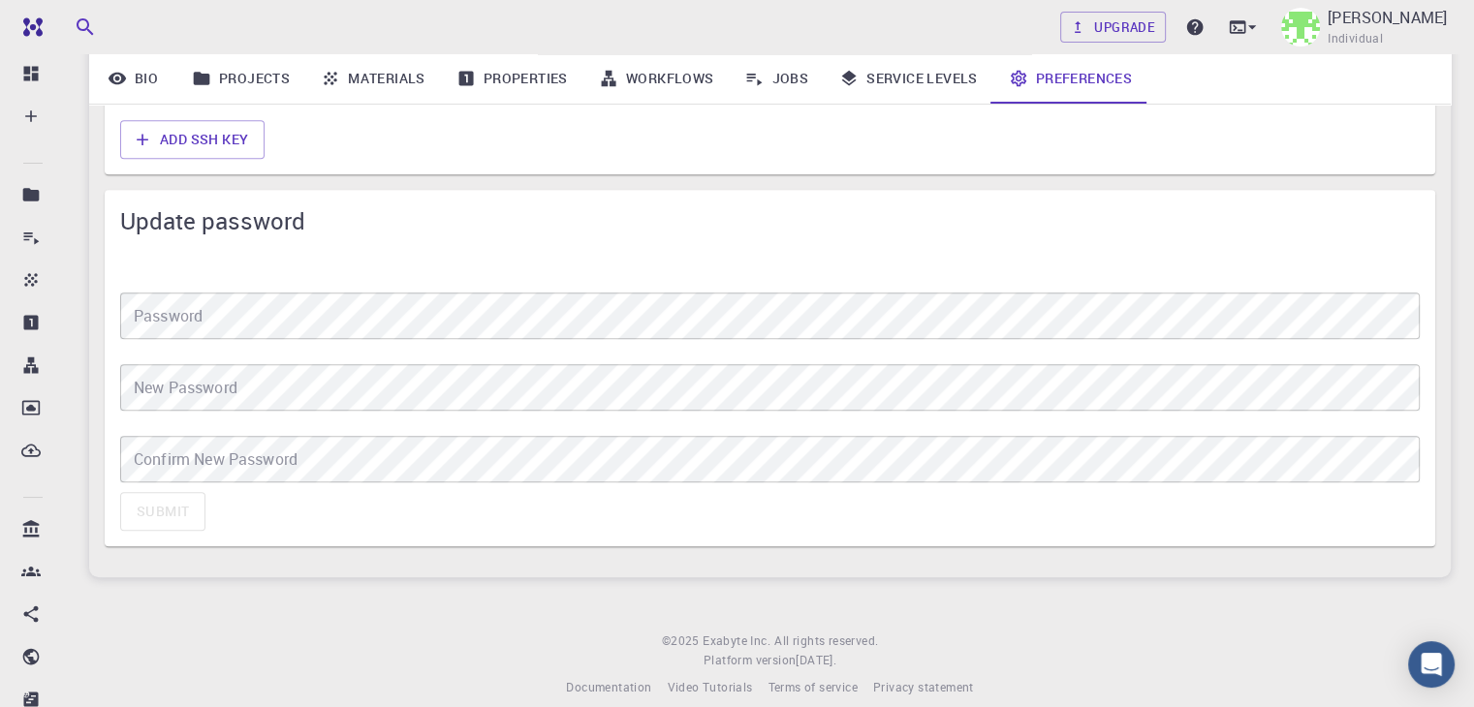
scroll to position [1651, 0]
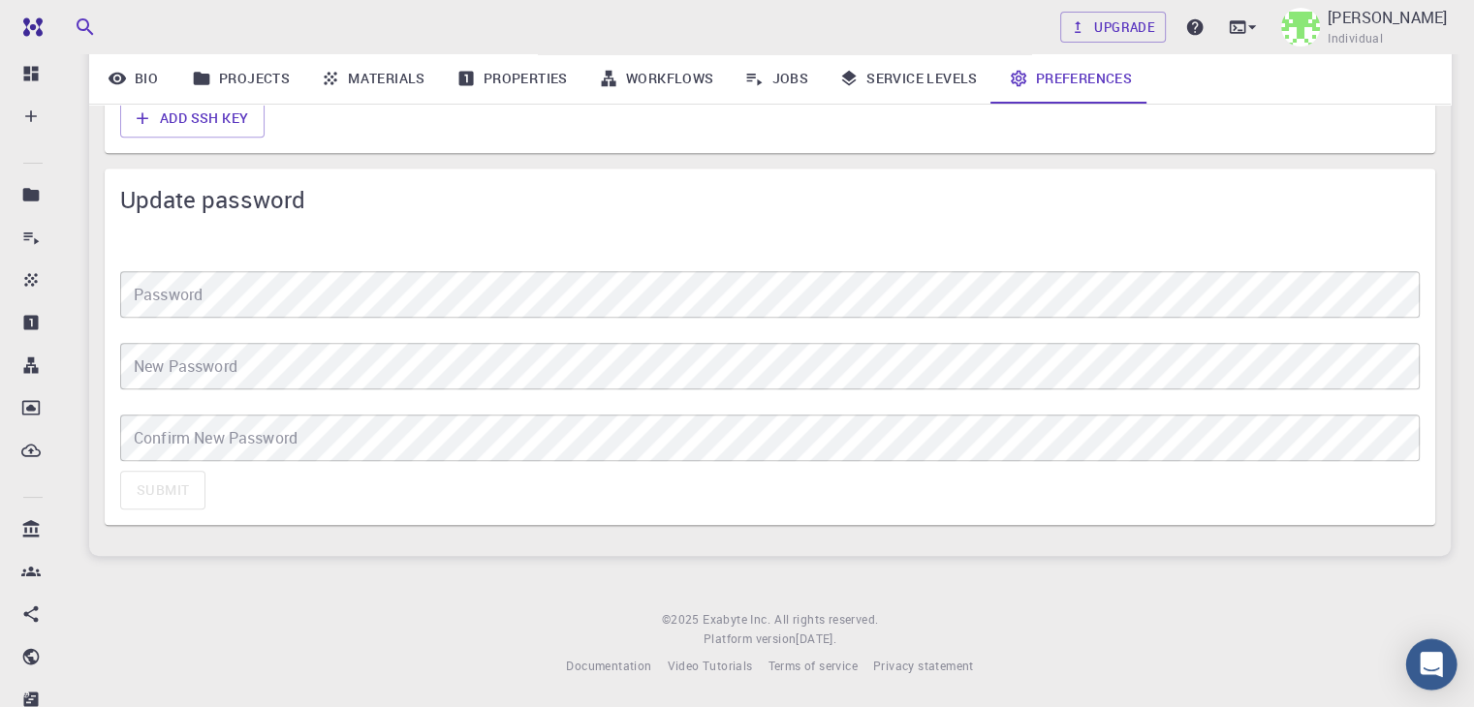
click at [1440, 670] on icon "Open Intercom Messenger" at bounding box center [1430, 664] width 25 height 25
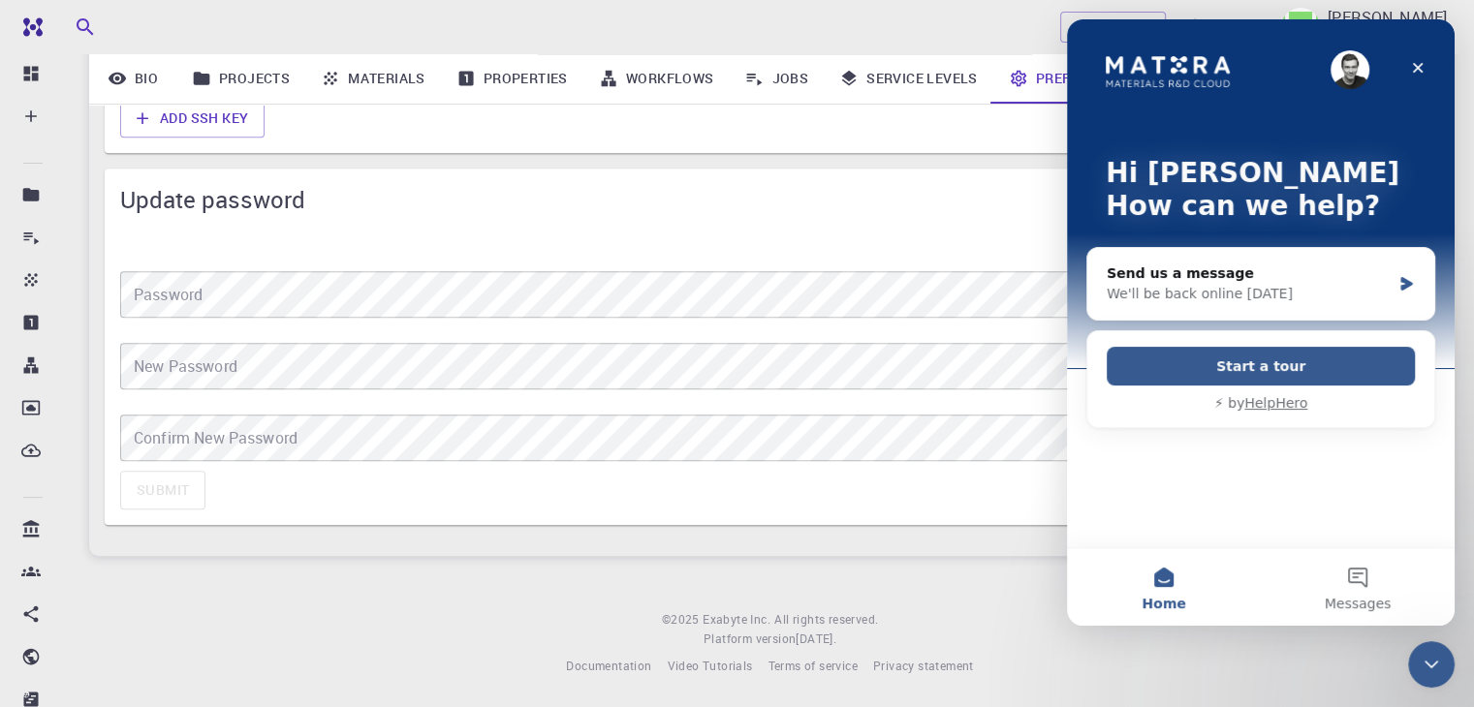
scroll to position [0, 0]
click at [1338, 567] on button "Messages" at bounding box center [1357, 587] width 194 height 78
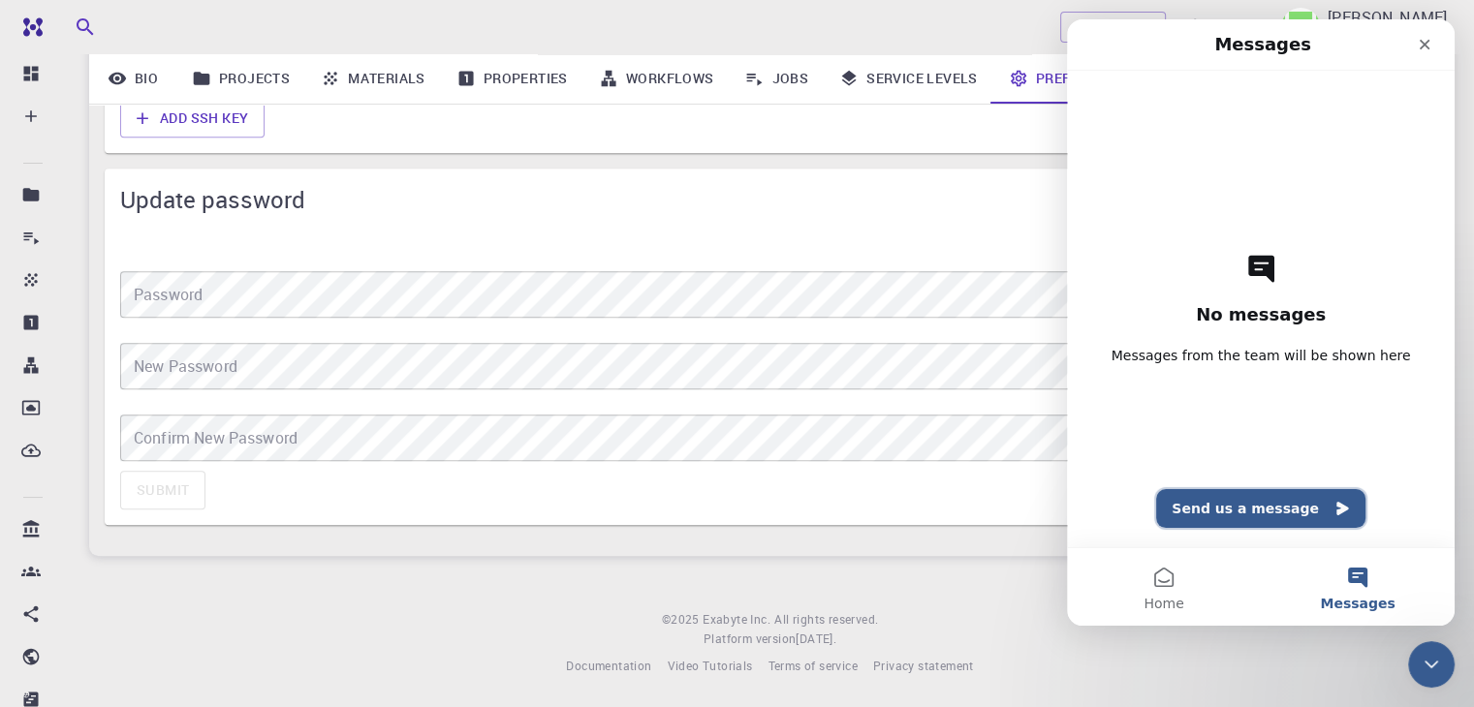
click at [1280, 502] on button "Send us a message" at bounding box center [1260, 508] width 209 height 39
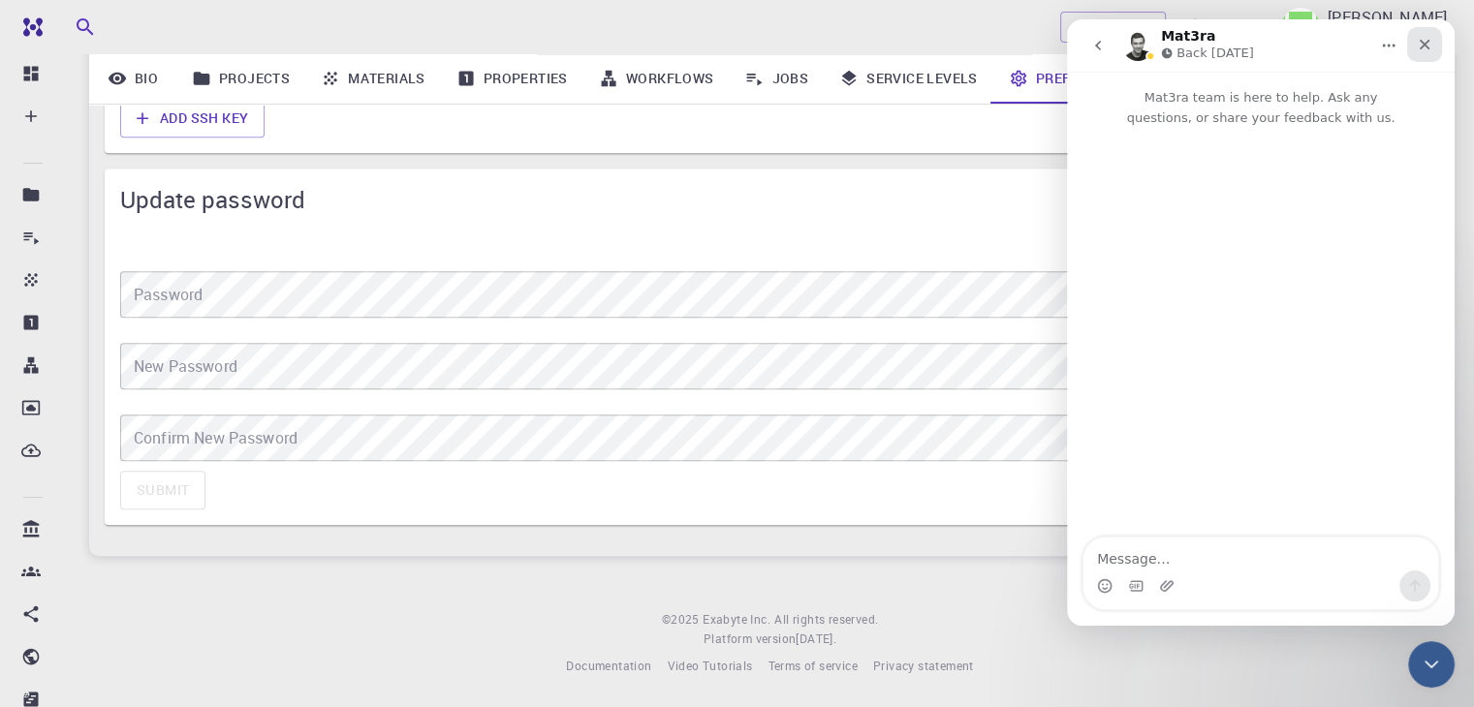
click at [1423, 49] on icon "Close" at bounding box center [1424, 45] width 16 height 16
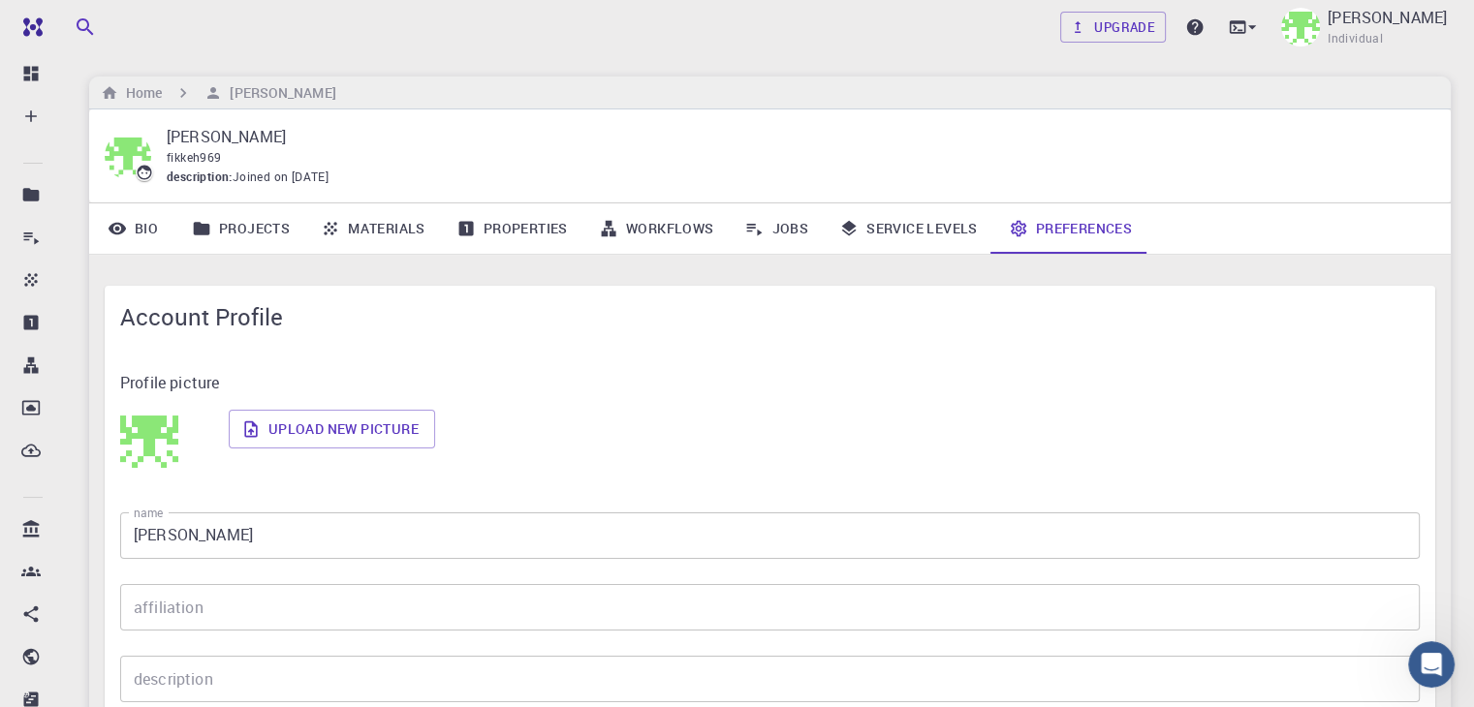
scroll to position [12, 0]
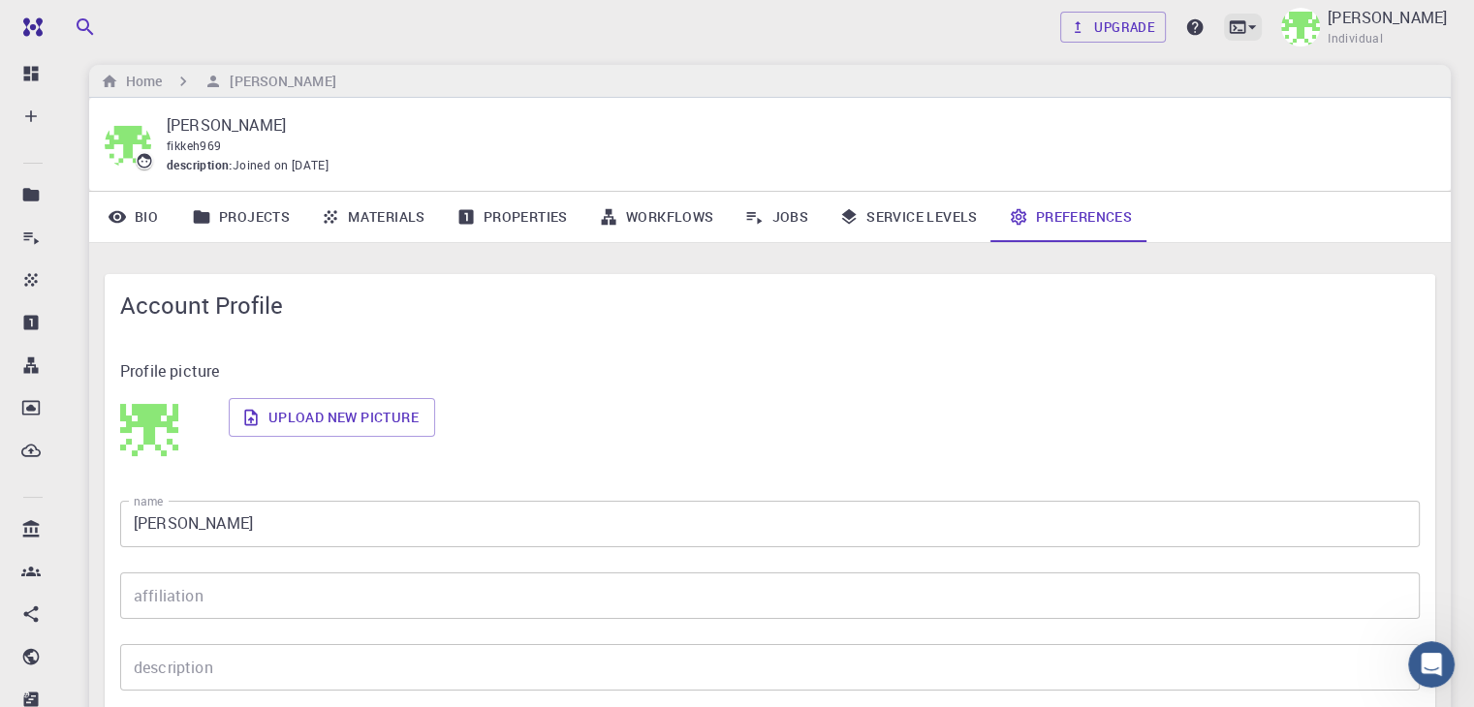
click at [1261, 23] on icon at bounding box center [1251, 26] width 19 height 19
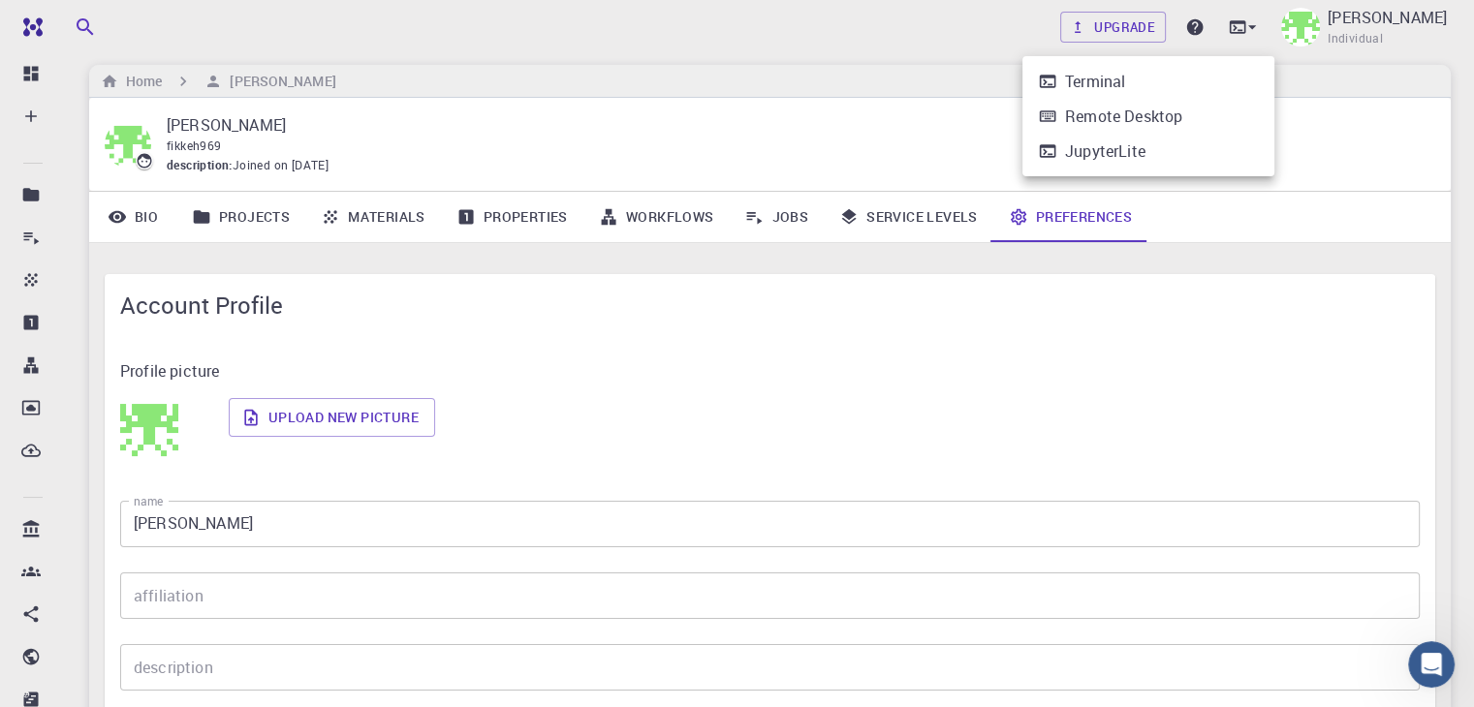
drag, startPoint x: 1262, startPoint y: 23, endPoint x: 1033, endPoint y: 30, distance: 229.7
click at [1033, 30] on div at bounding box center [737, 353] width 1474 height 707
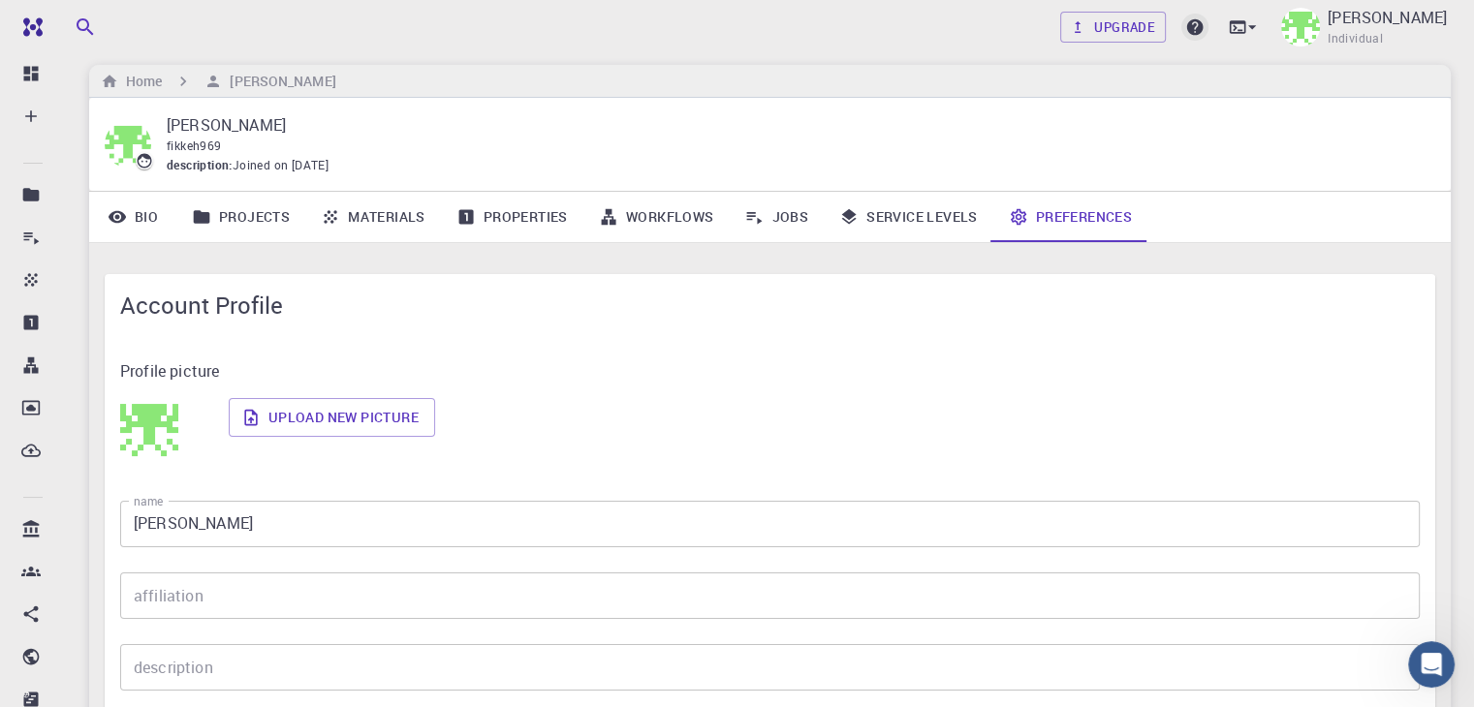
click at [1200, 26] on icon at bounding box center [1195, 27] width 16 height 16
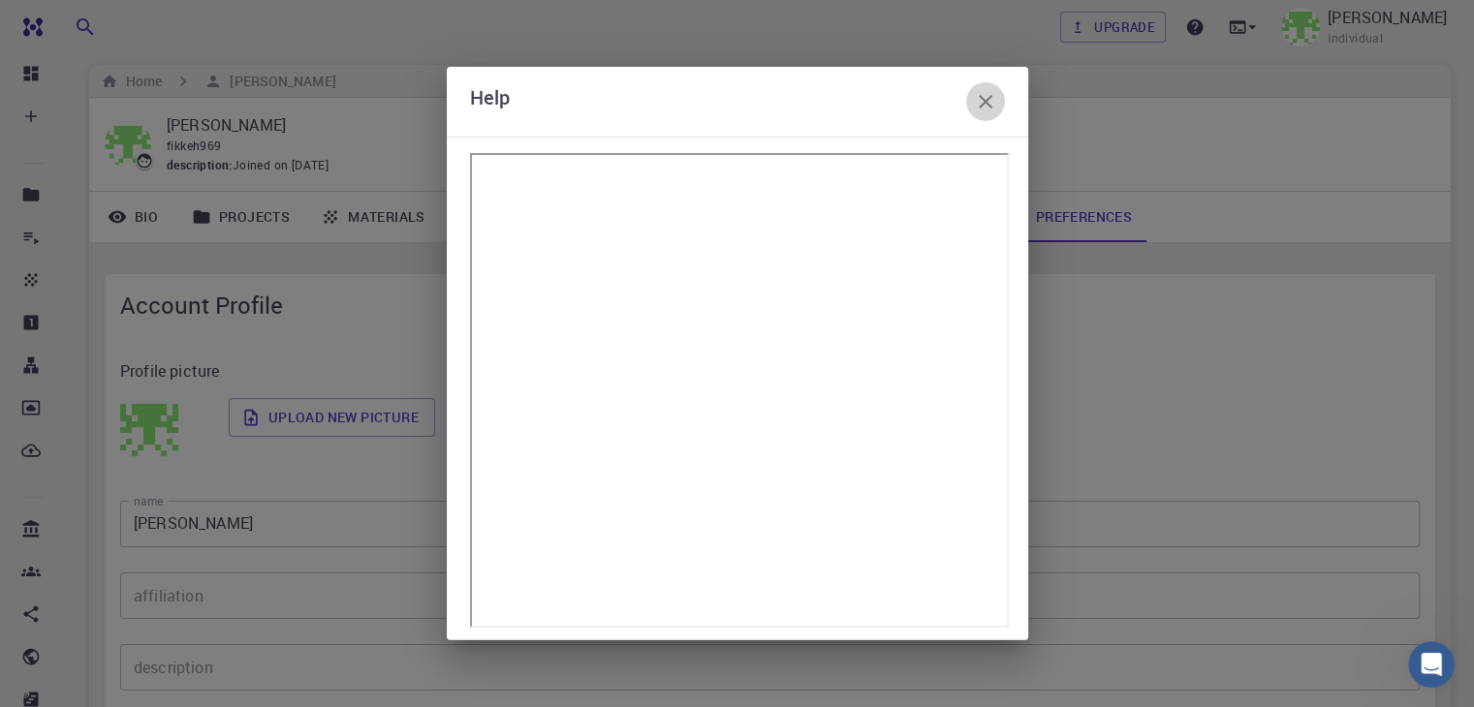
click at [980, 108] on icon "button" at bounding box center [985, 101] width 23 height 23
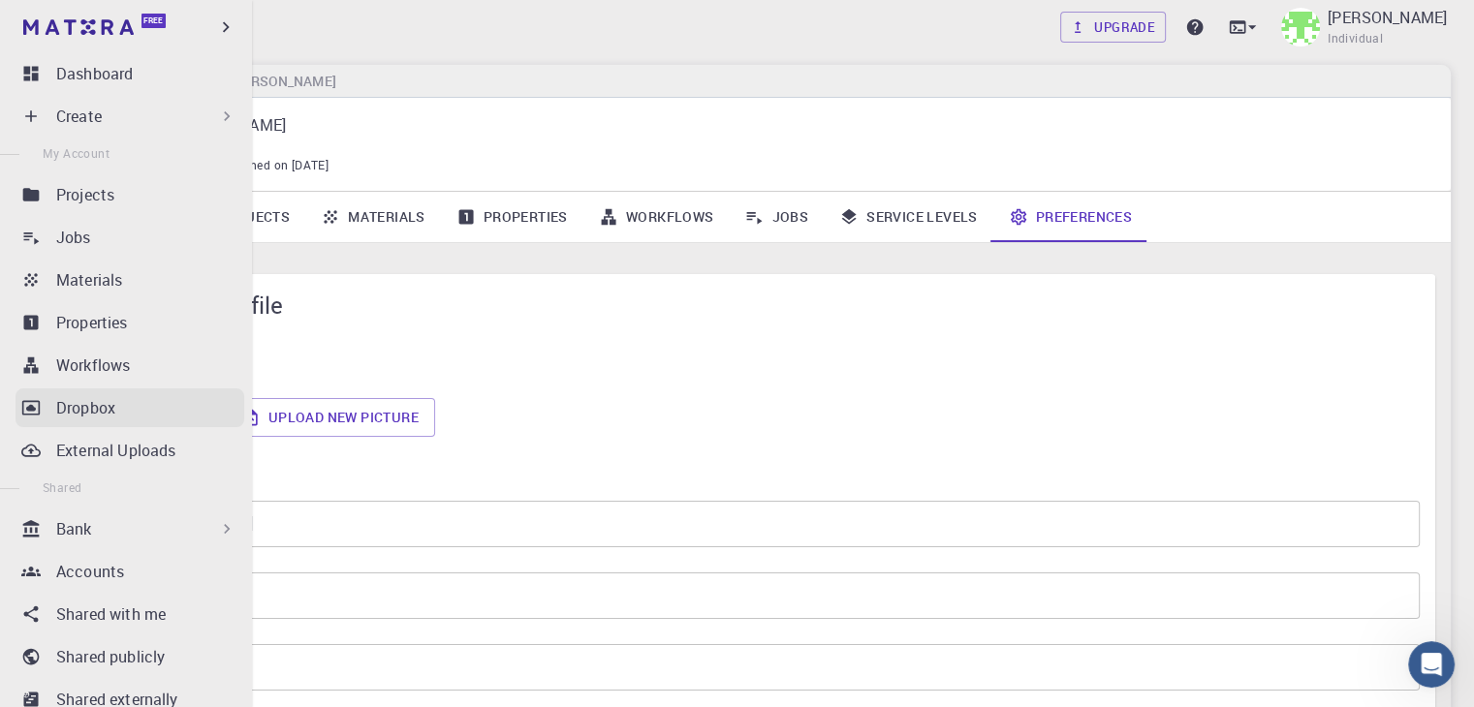
scroll to position [0, 0]
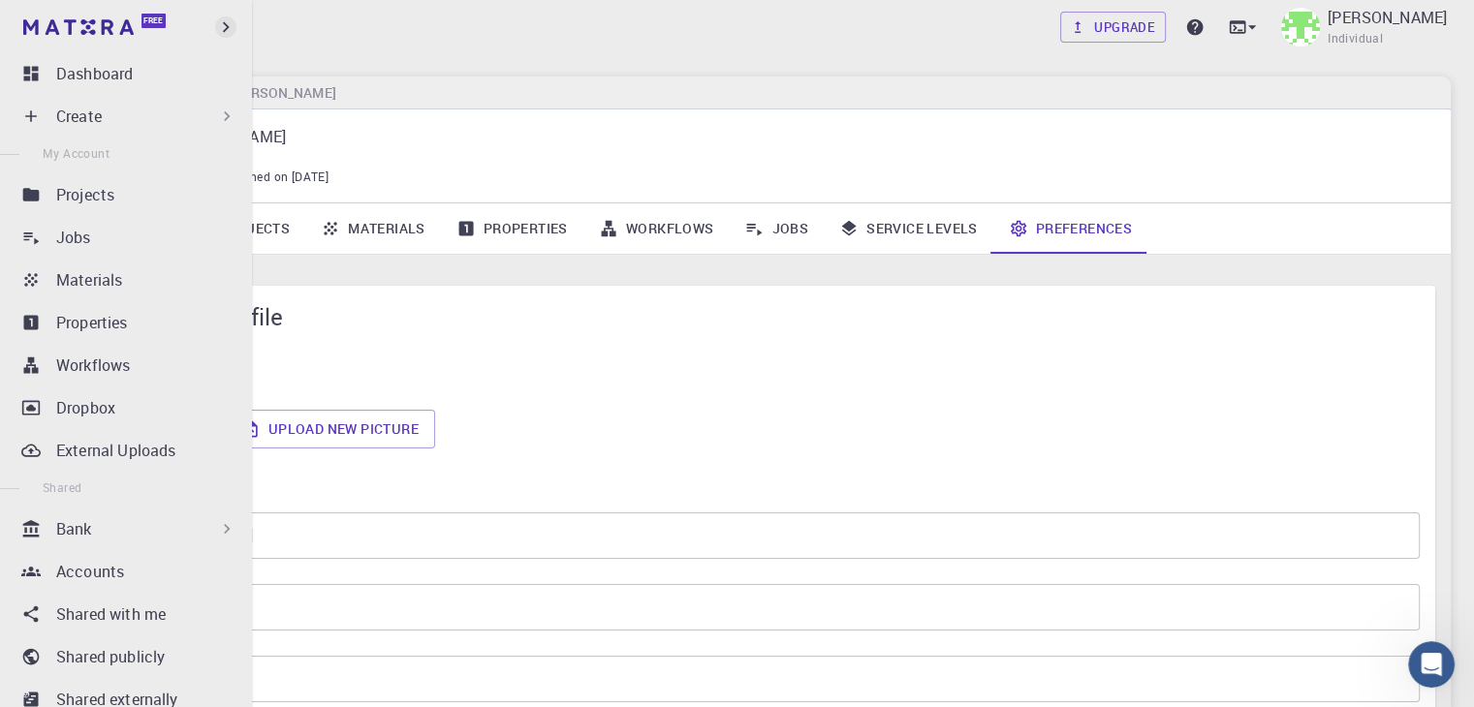
click at [226, 26] on icon "button" at bounding box center [225, 26] width 21 height 21
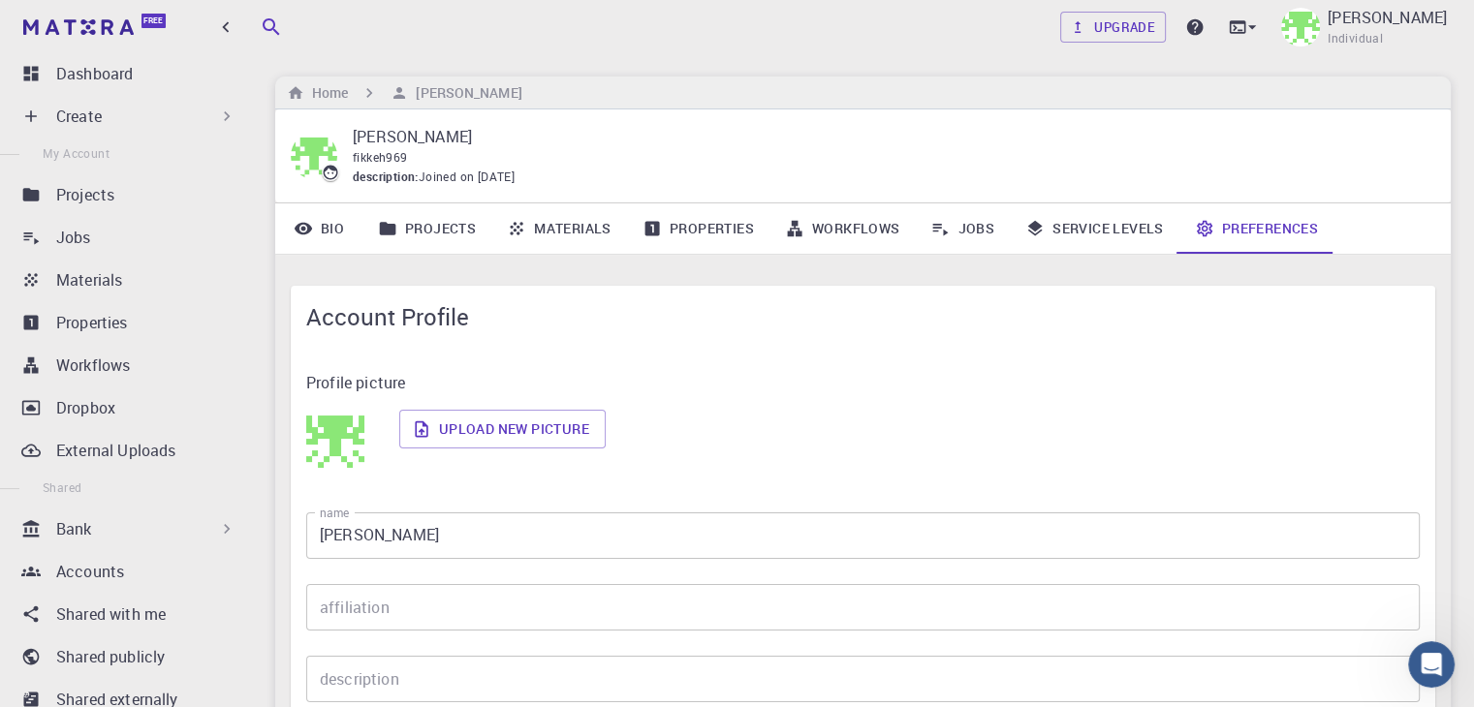
click at [787, 32] on div "Upgrade [PERSON_NAME] Individual" at bounding box center [863, 27] width 1222 height 50
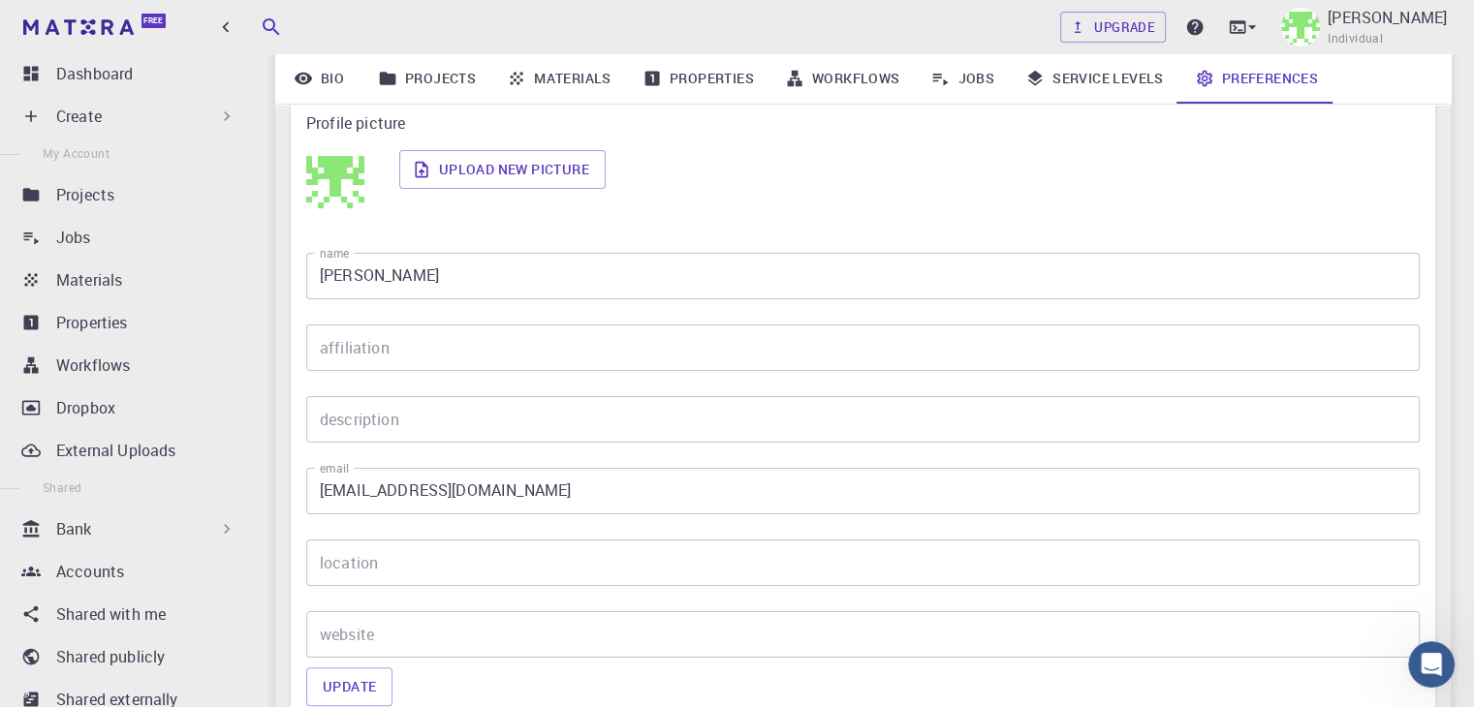
scroll to position [258, 0]
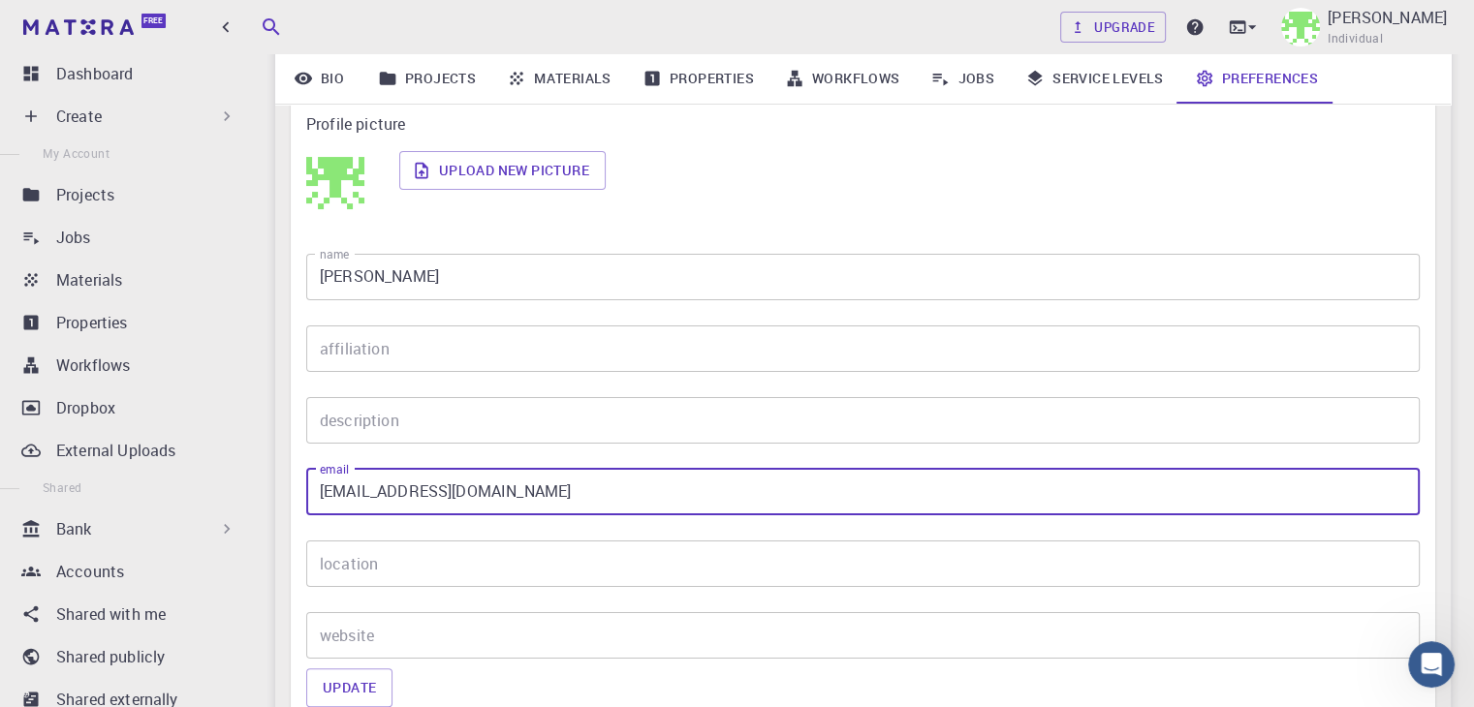
drag, startPoint x: 532, startPoint y: 504, endPoint x: 235, endPoint y: 458, distance: 299.9
type input "a"
click at [346, 705] on button "Update" at bounding box center [349, 688] width 86 height 39
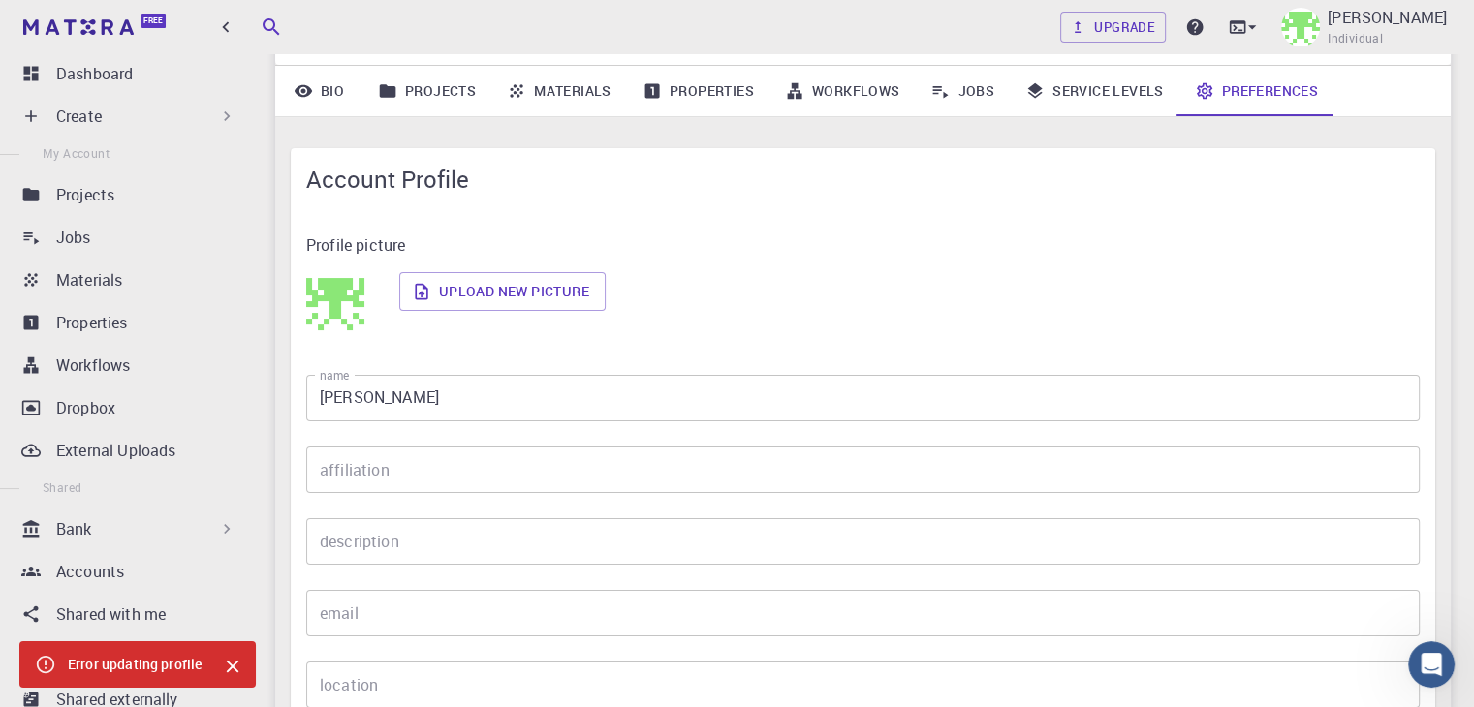
scroll to position [0, 0]
